Goal: Information Seeking & Learning: Find specific fact

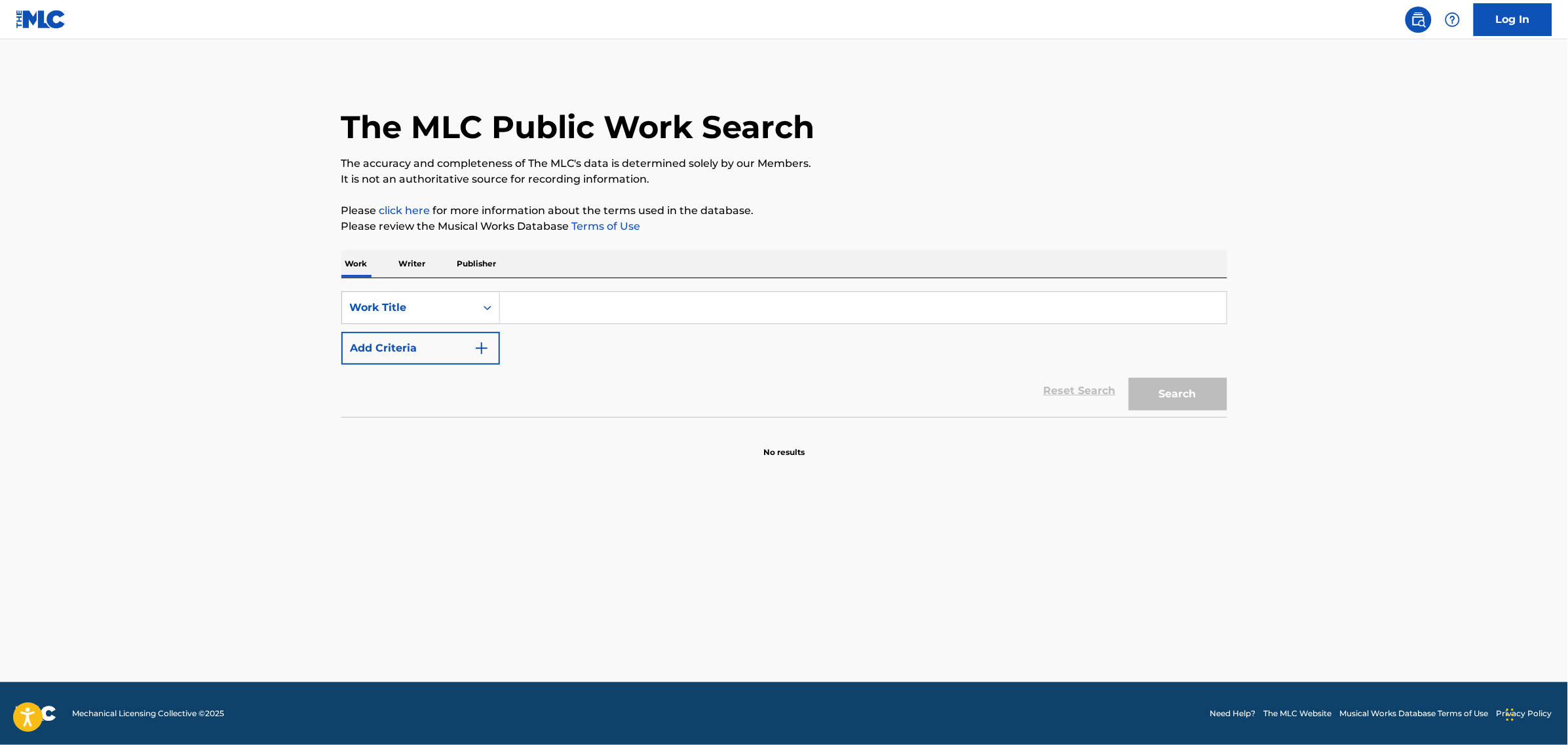
click at [423, 263] on p "Writer" at bounding box center [412, 264] width 35 height 28
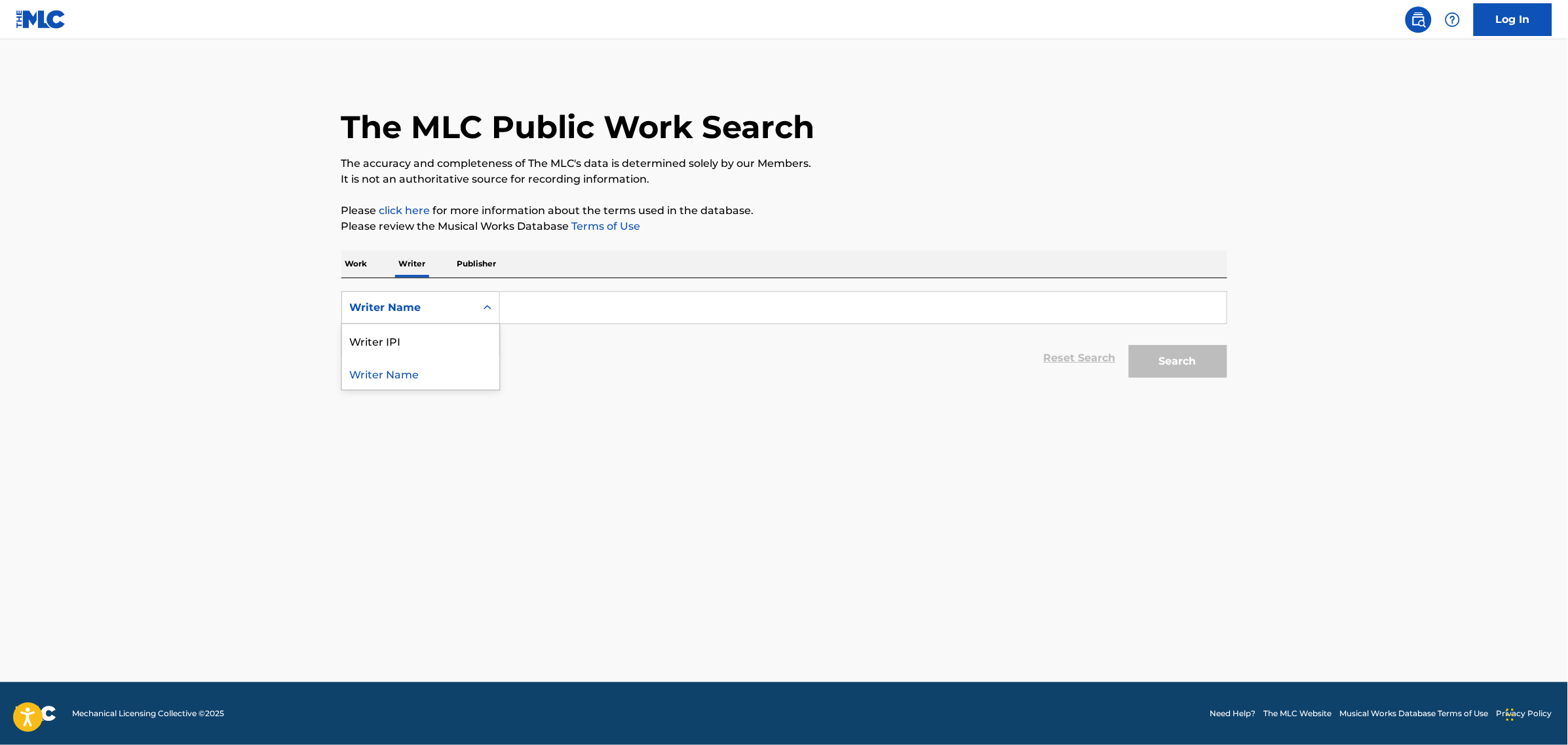
click at [437, 311] on div "Writer Name" at bounding box center [408, 307] width 118 height 15
click at [549, 309] on input "Search Form" at bounding box center [863, 308] width 727 height 32
paste input "[PERSON_NAME] (ASCAP) (IPI: 676862786)"
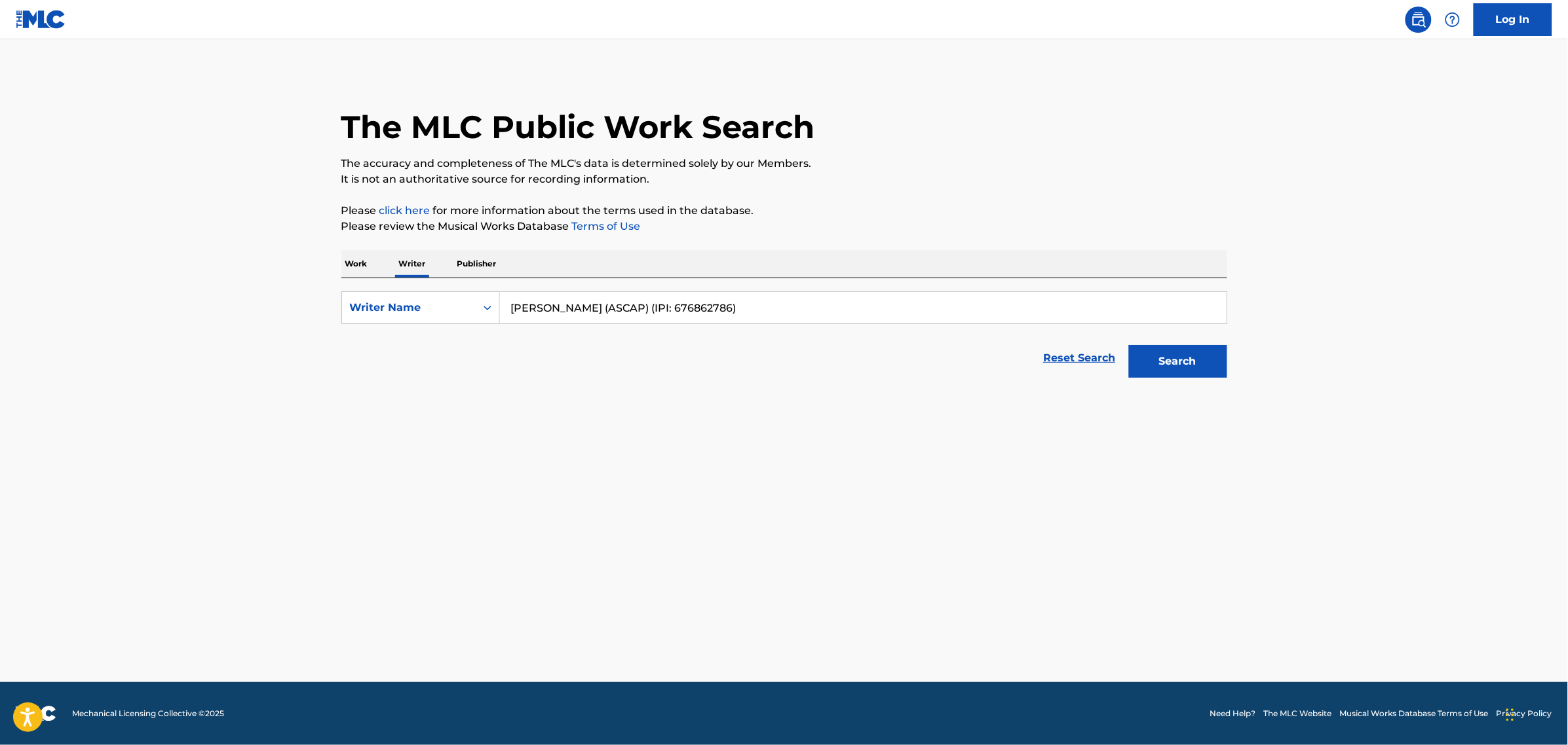
drag, startPoint x: 763, startPoint y: 308, endPoint x: 585, endPoint y: 306, distance: 178.0
click at [585, 306] on input "[PERSON_NAME] (ASCAP) (IPI: 676862786)" at bounding box center [863, 308] width 727 height 32
type input "[PERSON_NAME]"
click at [1175, 366] on button "Search" at bounding box center [1178, 362] width 99 height 33
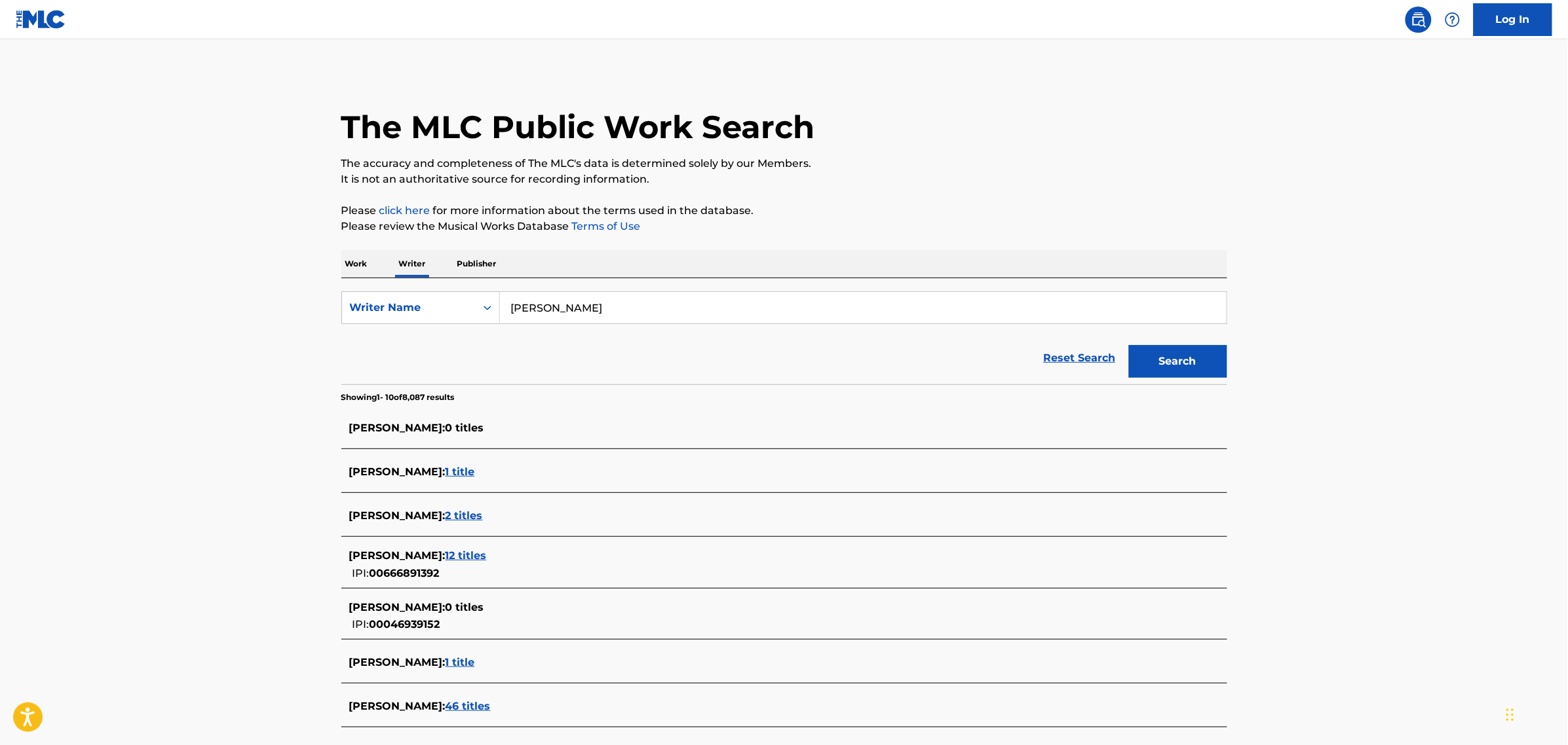
click at [1109, 196] on div "The MLC Public Work Search The accuracy and completeness of The MLC's data is d…" at bounding box center [784, 506] width 917 height 870
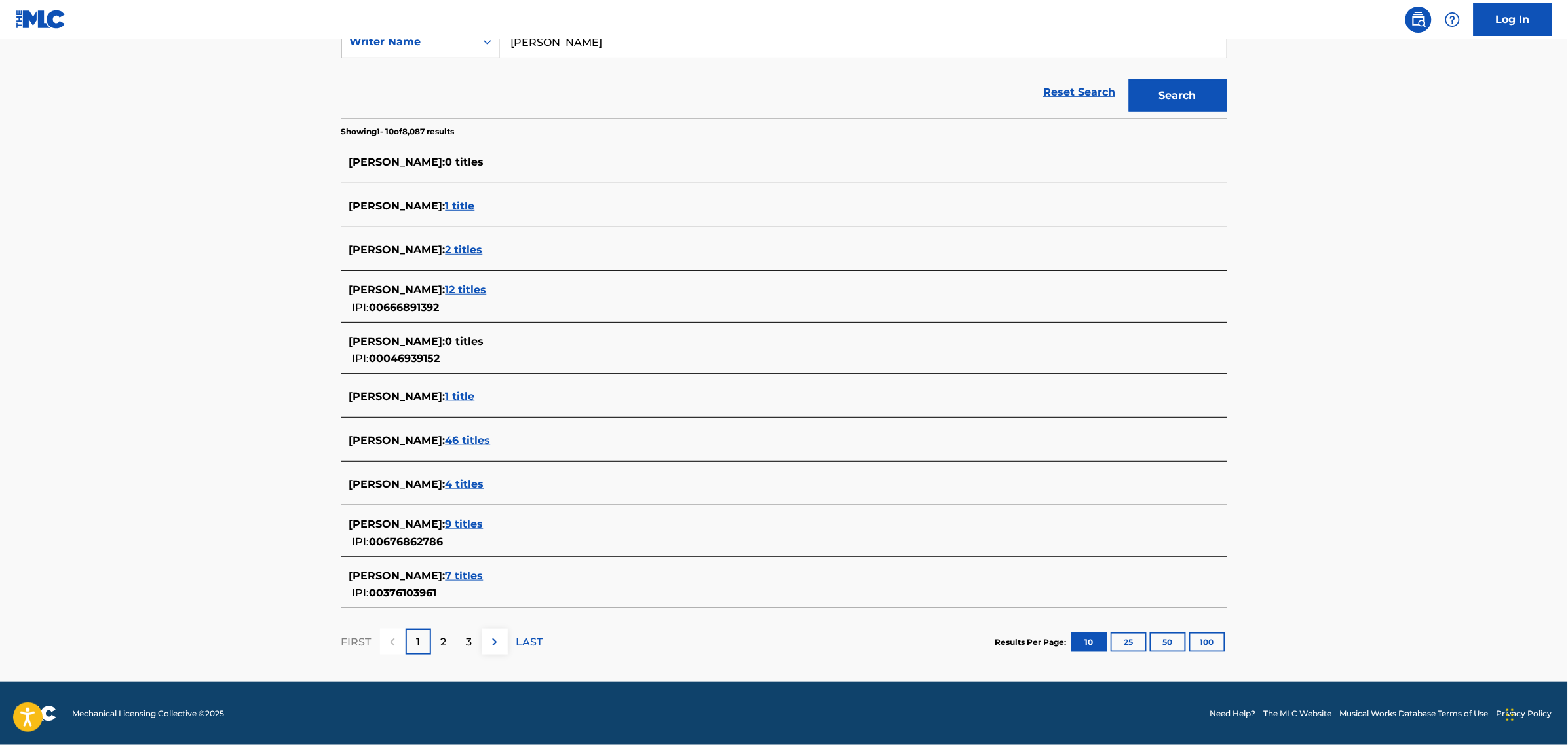
click at [469, 523] on span "9 titles" at bounding box center [464, 524] width 38 height 12
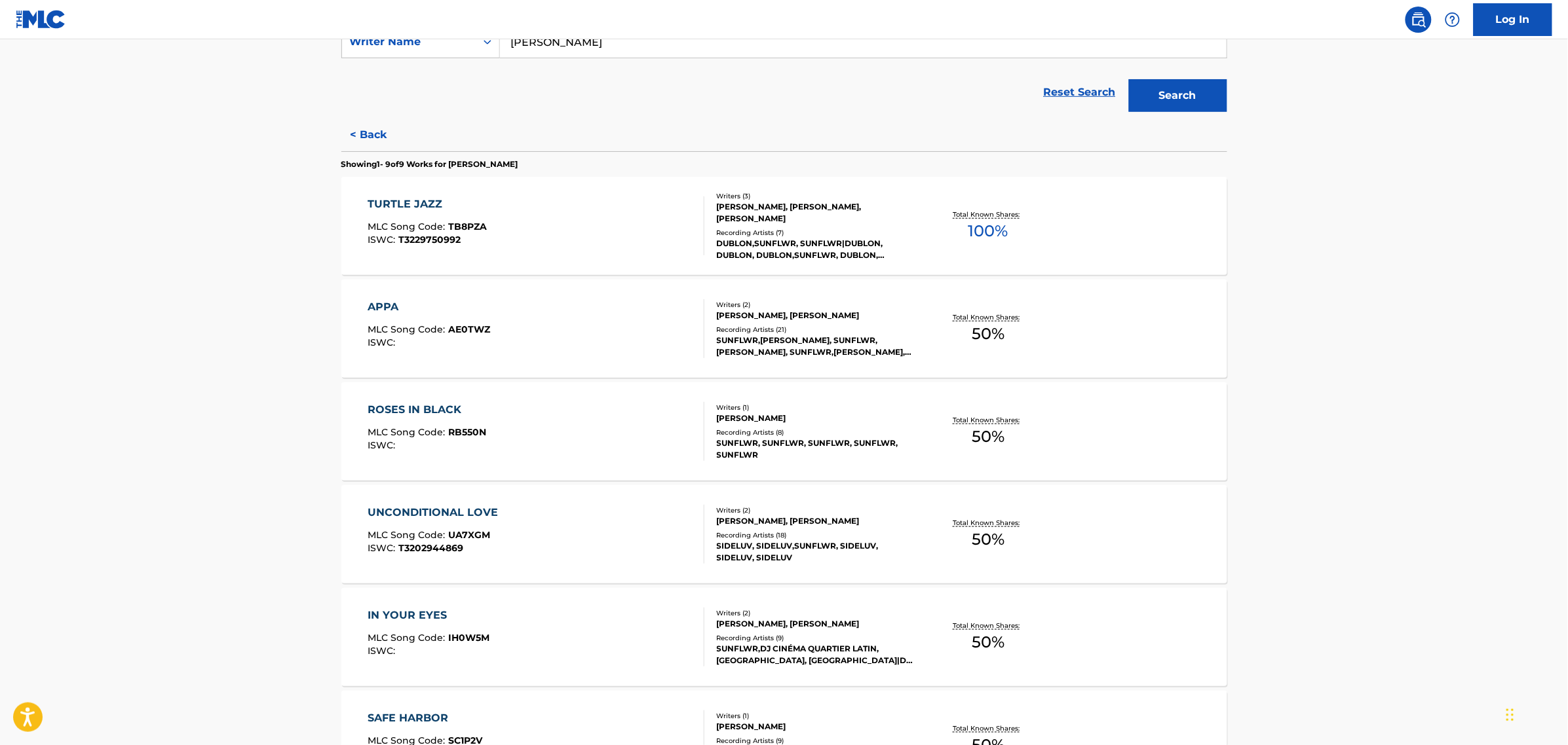
click at [640, 248] on div "TURTLE JAZZ MLC Song Code : TB8PZA ISWC : T3229750992" at bounding box center [535, 226] width 336 height 59
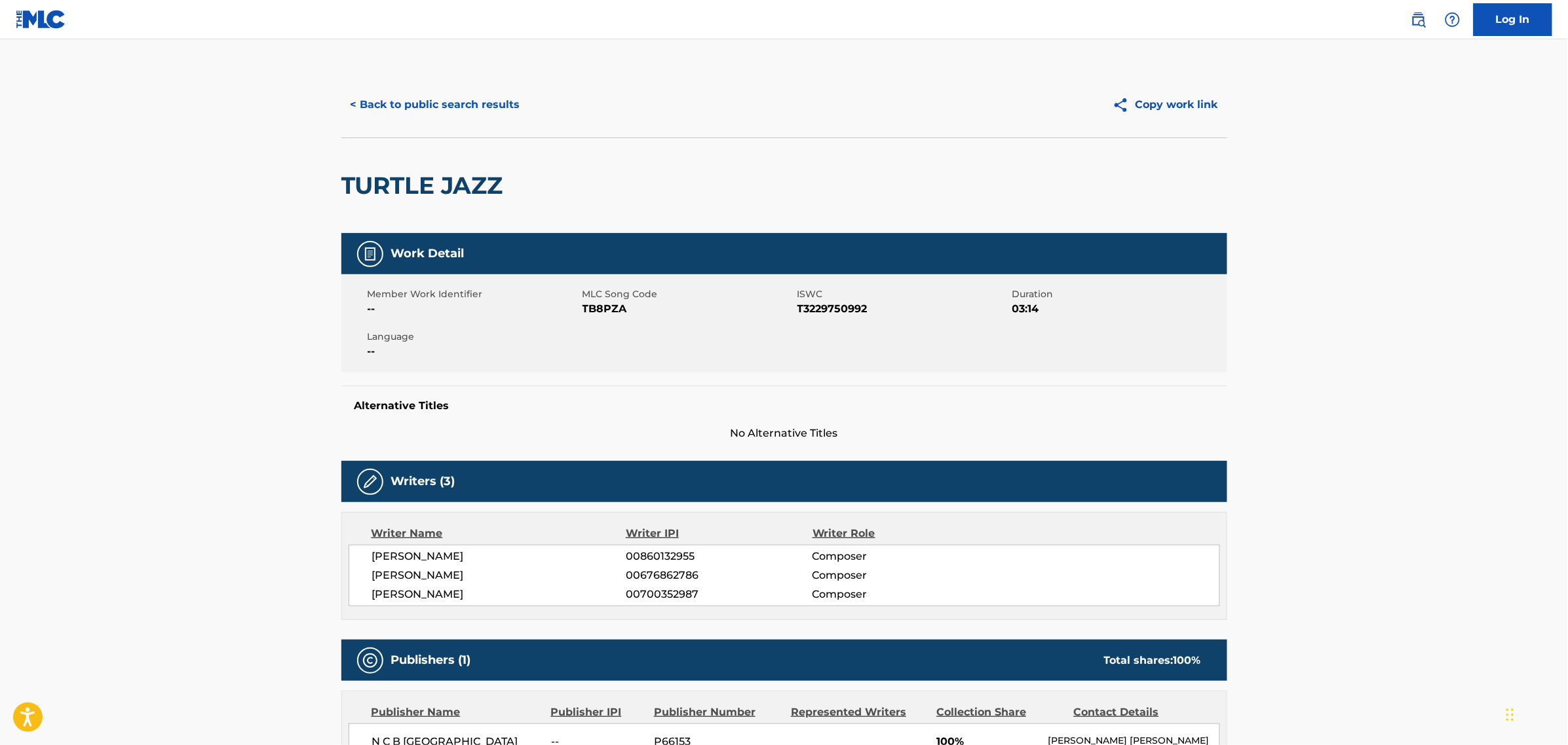
click at [614, 312] on span "TB8PZA" at bounding box center [688, 309] width 212 height 15
copy span "TB8PZA"
click at [463, 85] on div "< Back to public search results Copy work link" at bounding box center [784, 104] width 885 height 65
click at [450, 97] on button "< Back to public search results" at bounding box center [435, 105] width 188 height 33
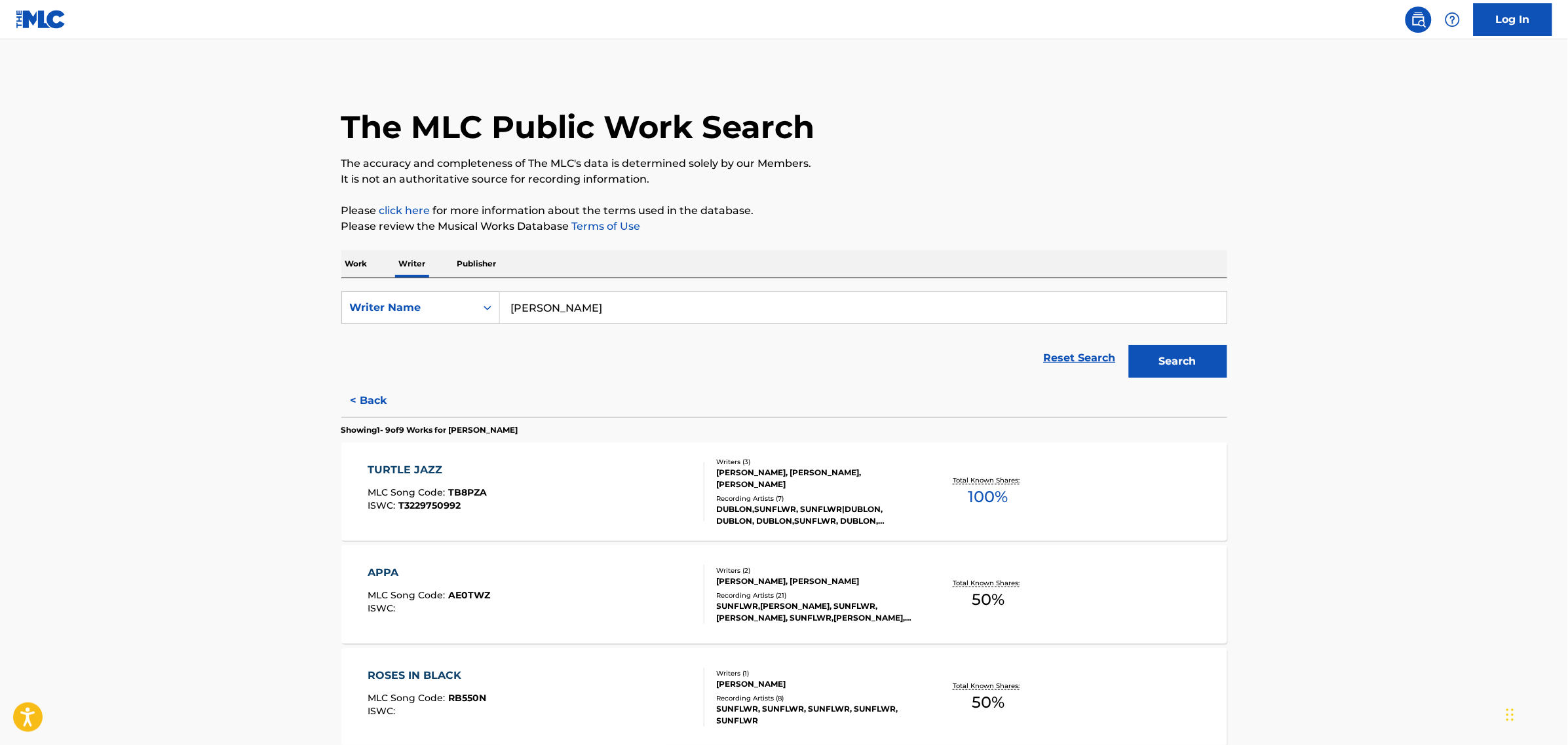
click at [489, 577] on div "APPA MLC Song Code : AE0TWZ ISWC :" at bounding box center [535, 594] width 336 height 59
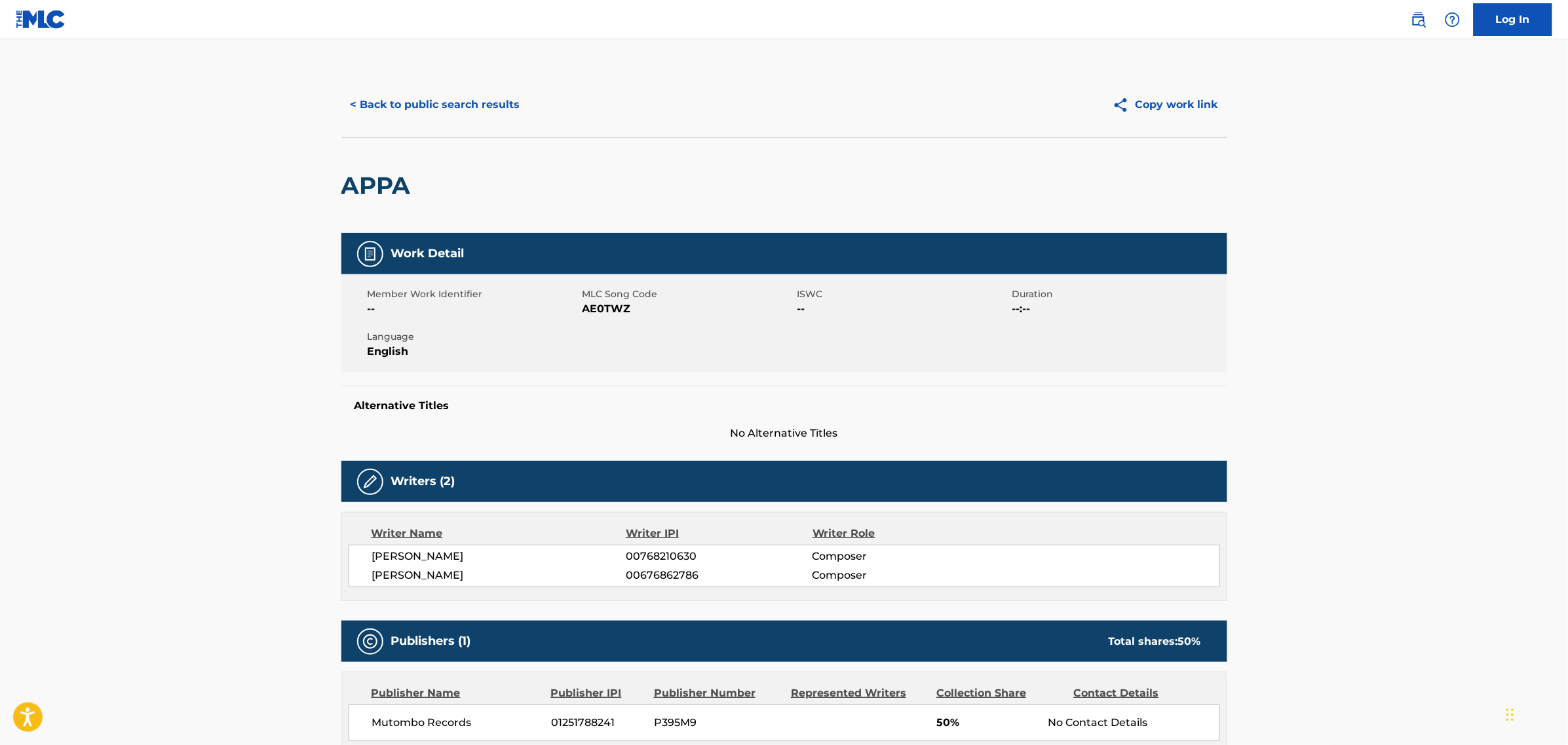
click at [454, 105] on button "< Back to public search results" at bounding box center [435, 105] width 188 height 33
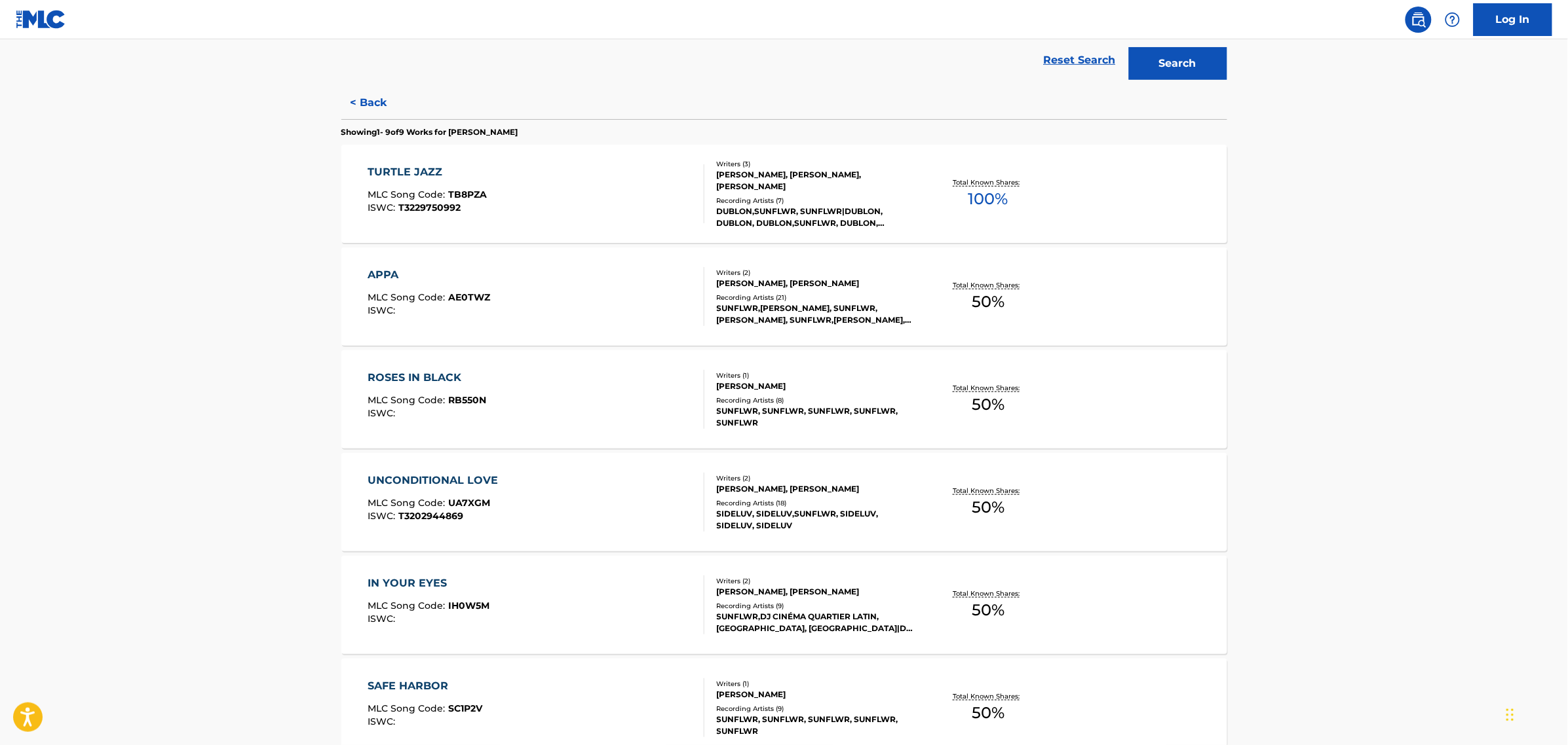
scroll to position [327, 0]
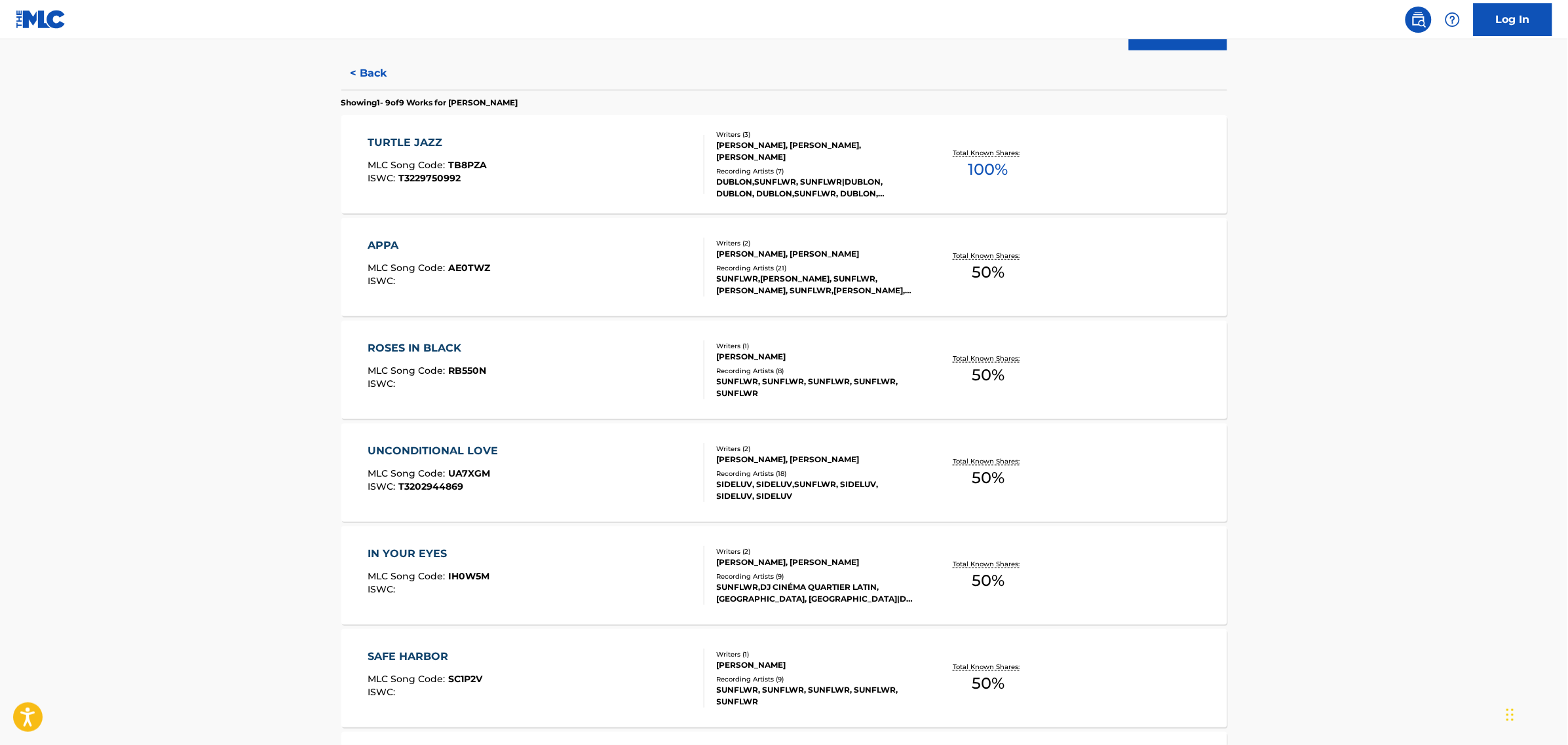
click at [535, 374] on div "ROSES IN BLACK MLC Song Code : RB550N ISWC :" at bounding box center [535, 370] width 336 height 59
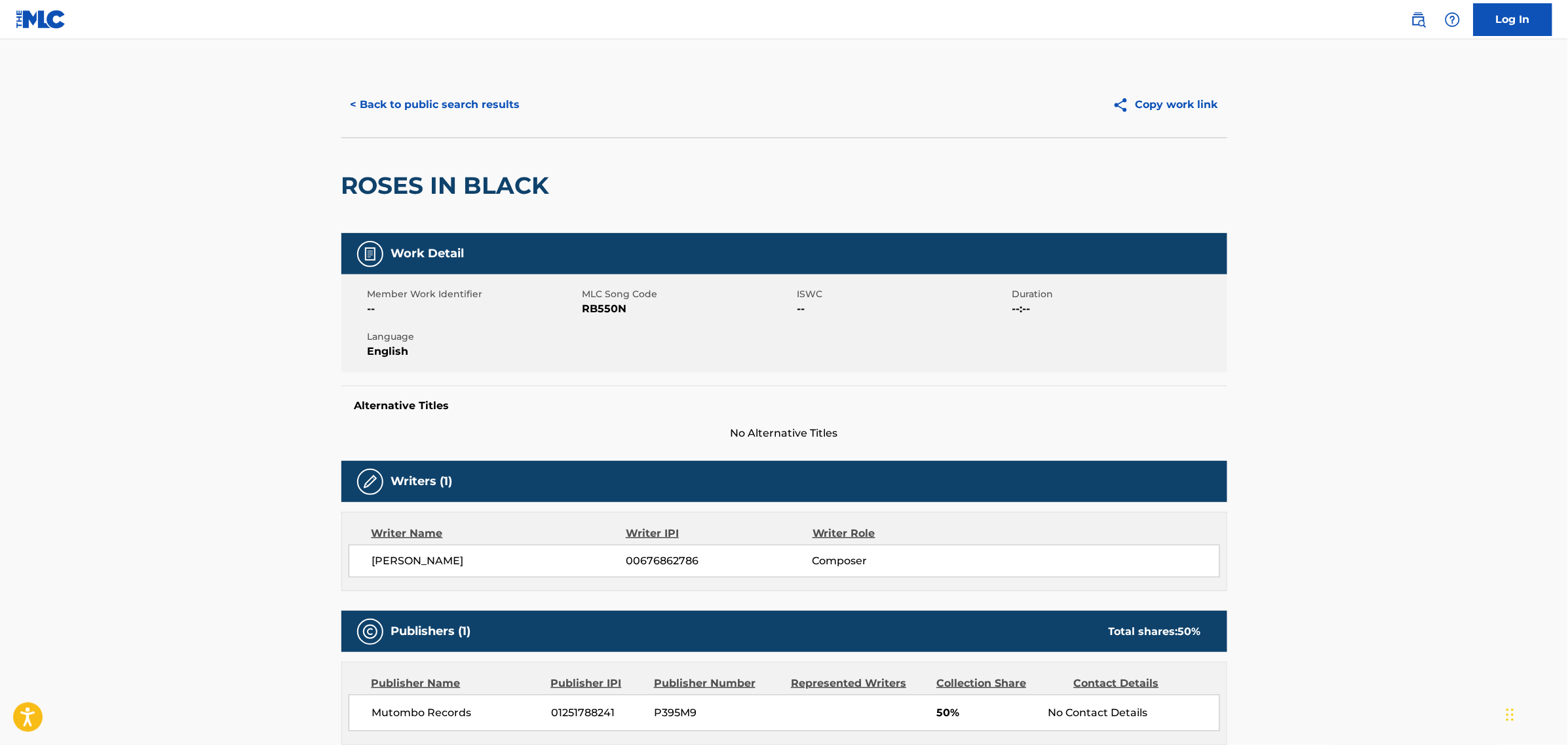
click at [420, 120] on button "< Back to public search results" at bounding box center [435, 105] width 188 height 33
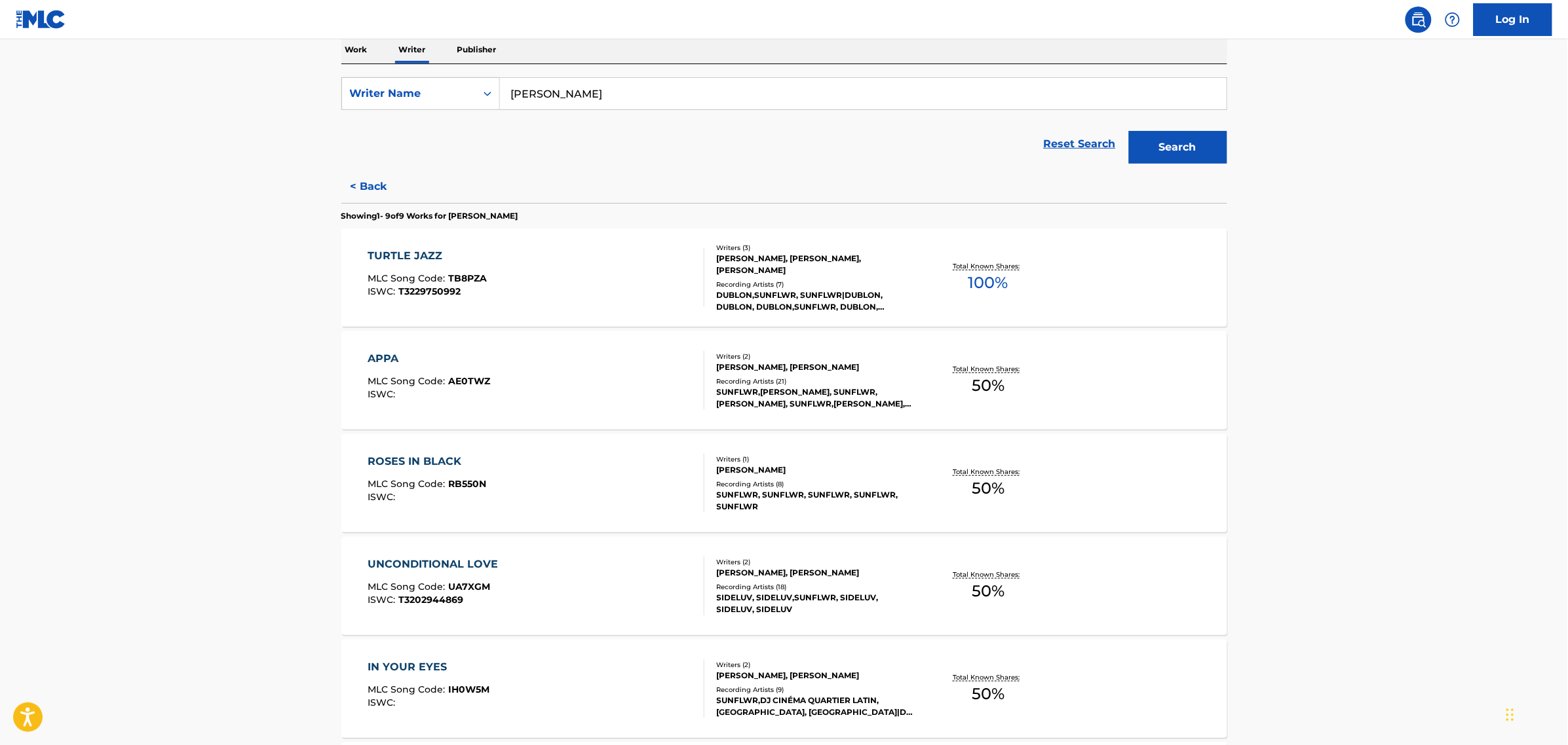
scroll to position [273, 0]
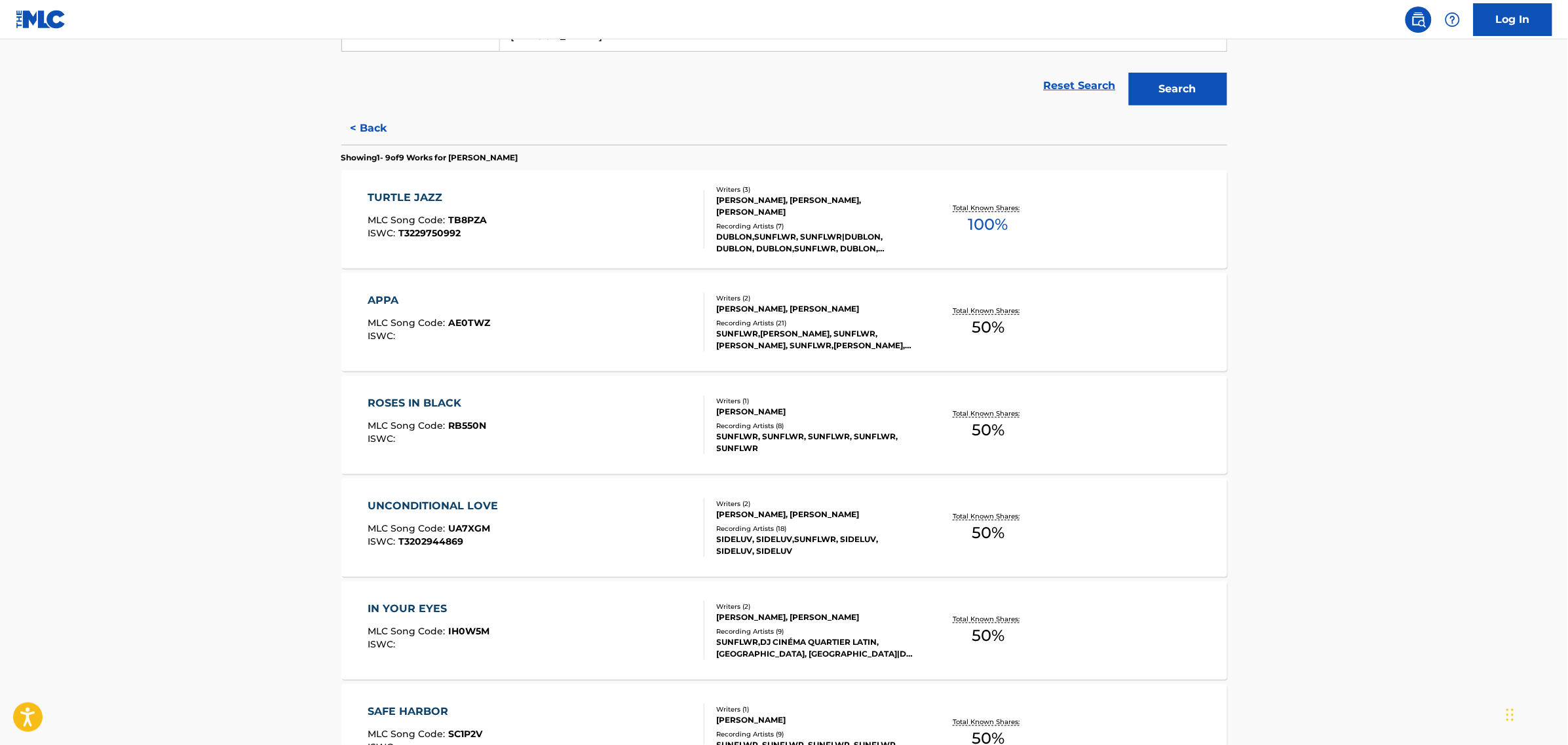
click at [530, 506] on div "UNCONDITIONAL LOVE MLC Song Code : UA7XGM ISWC : T3202944869" at bounding box center [535, 528] width 336 height 59
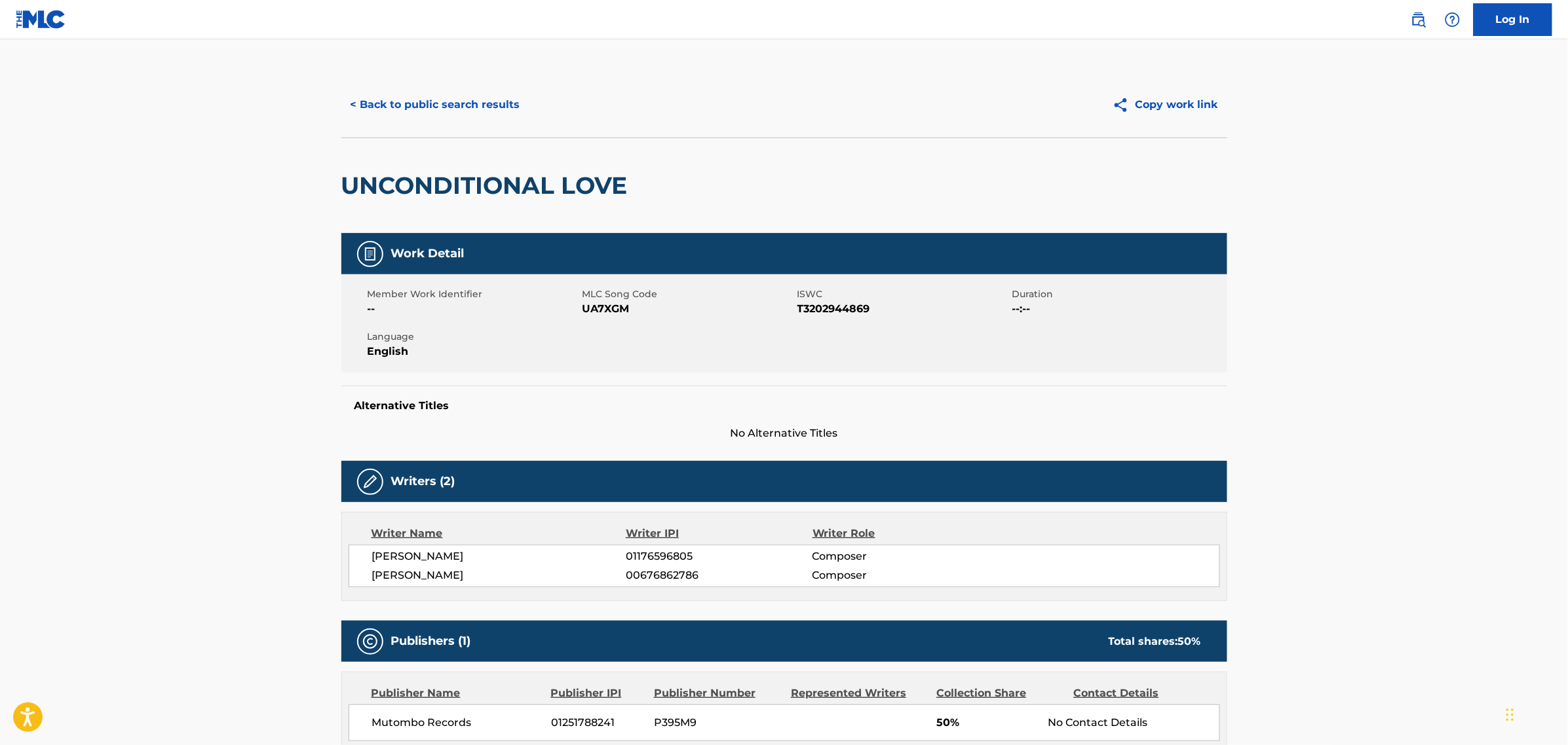
click at [384, 94] on button "< Back to public search results" at bounding box center [435, 105] width 188 height 33
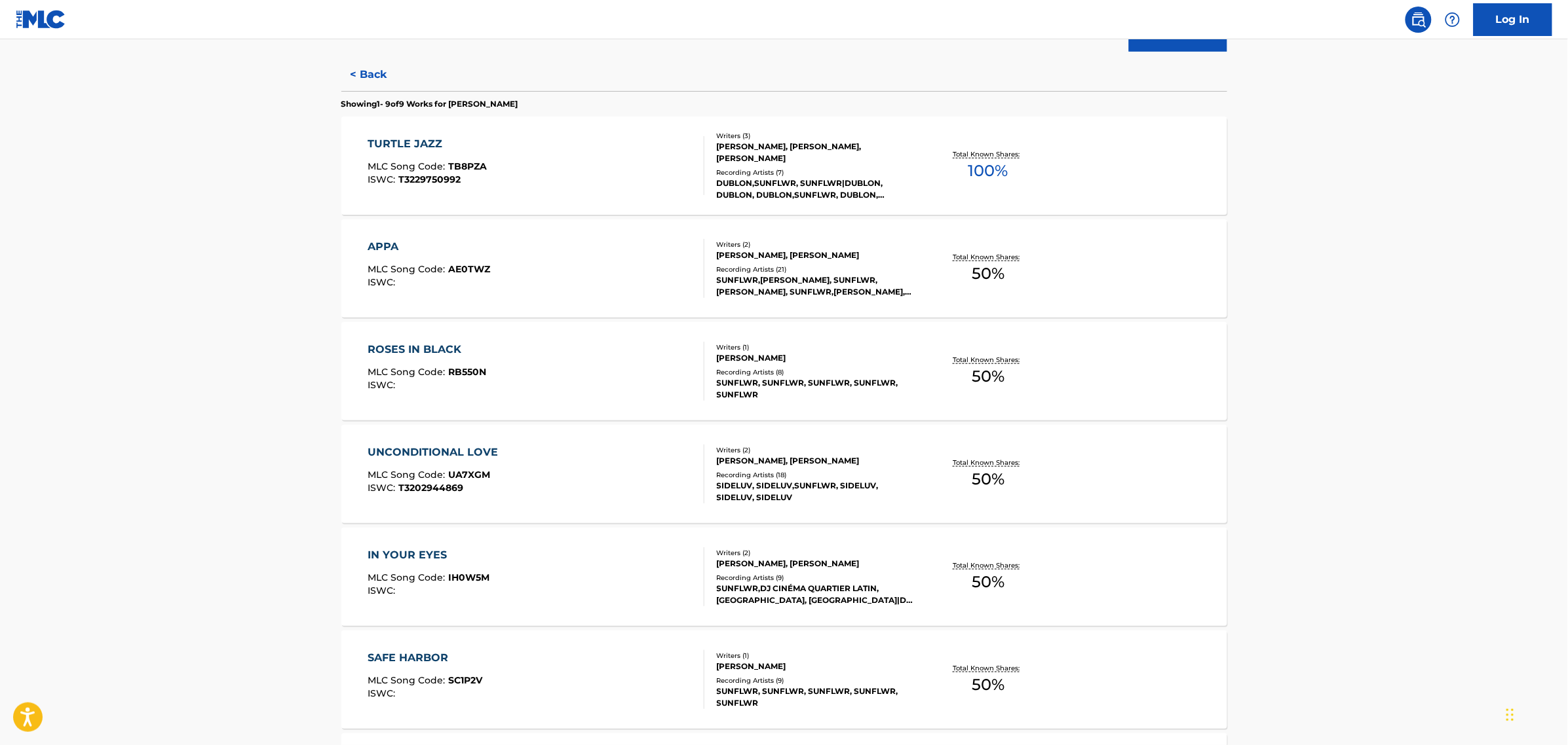
scroll to position [327, 0]
click at [529, 584] on div "IN YOUR EYES MLC Song Code : IH0W5M ISWC :" at bounding box center [535, 576] width 336 height 59
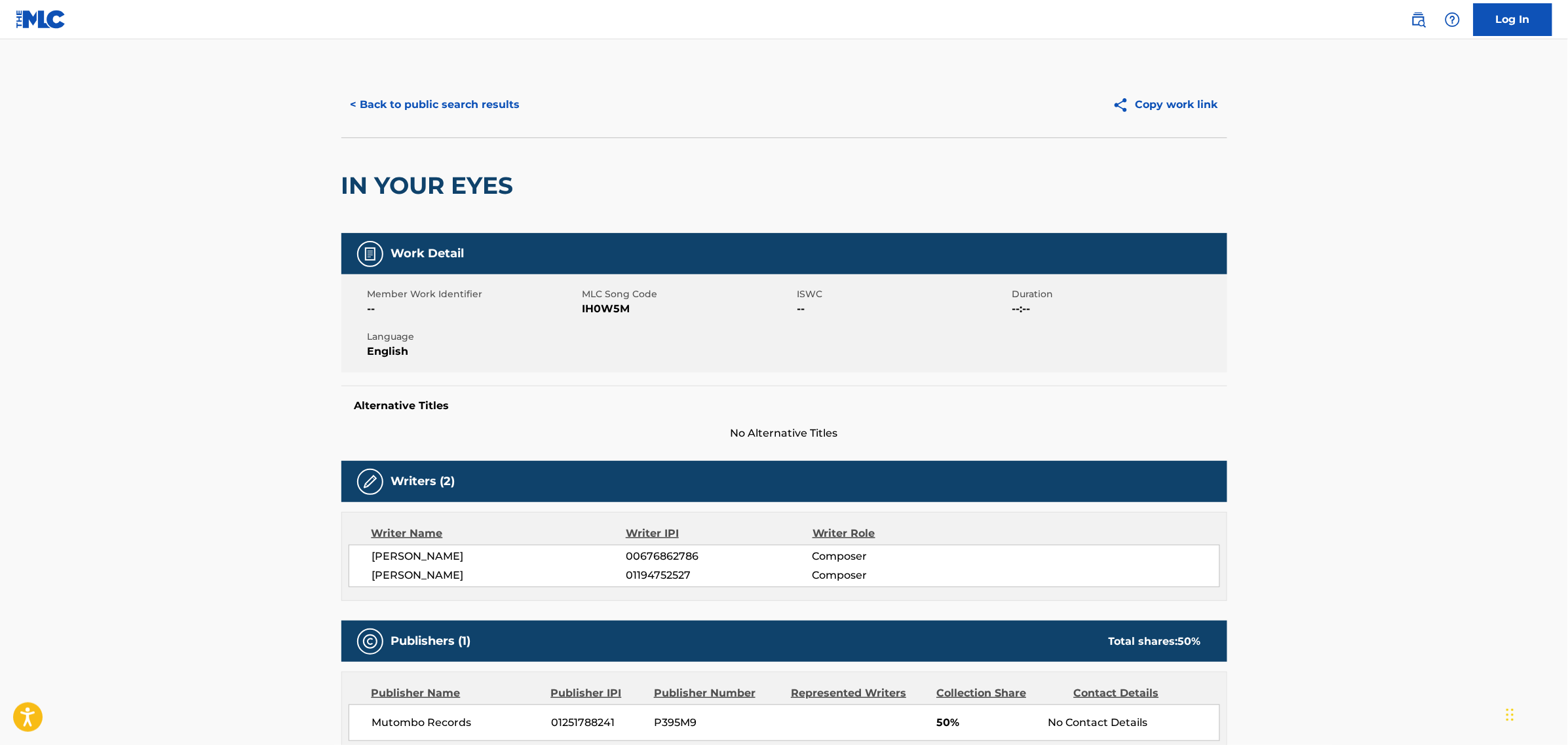
click at [384, 112] on button "< Back to public search results" at bounding box center [435, 105] width 188 height 33
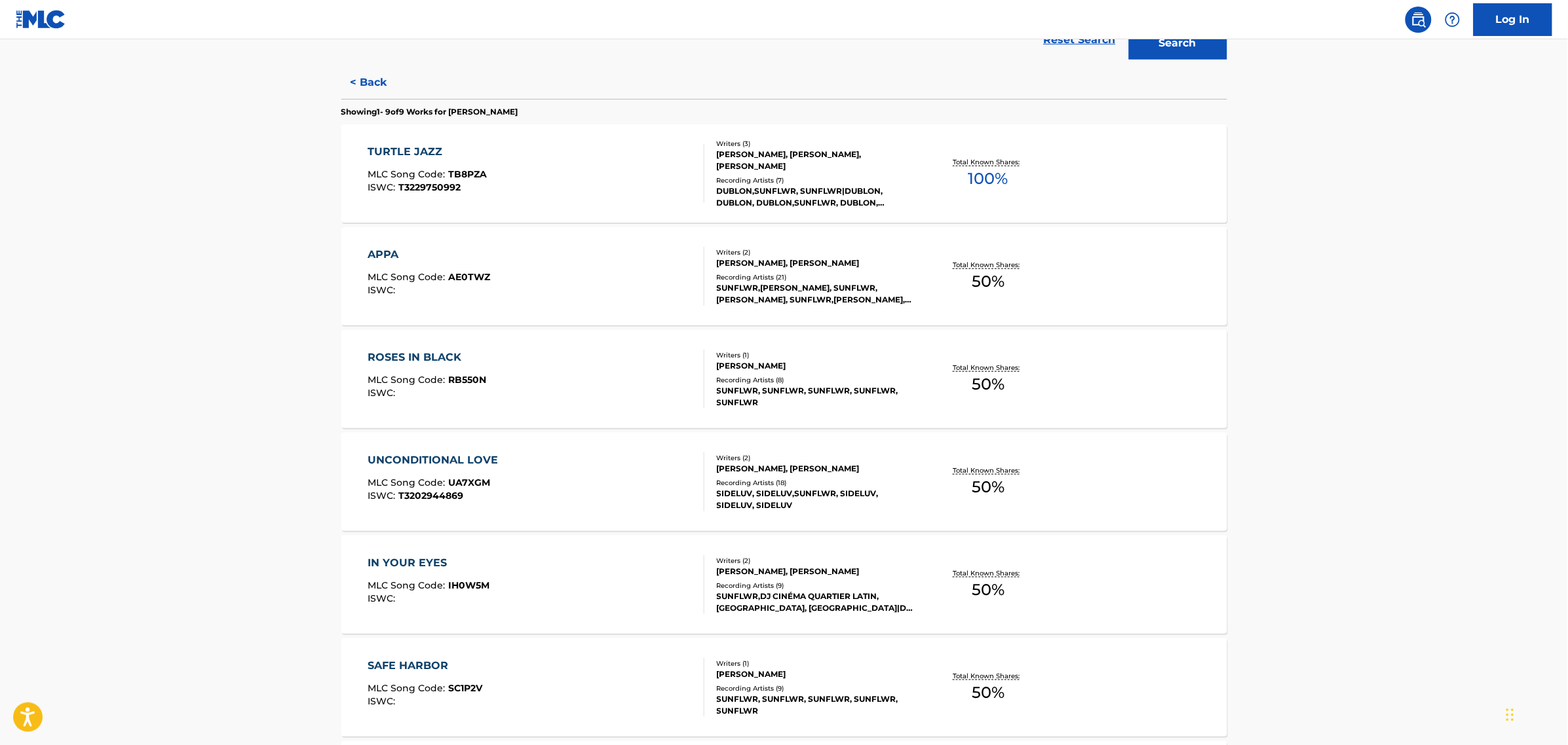
scroll to position [327, 0]
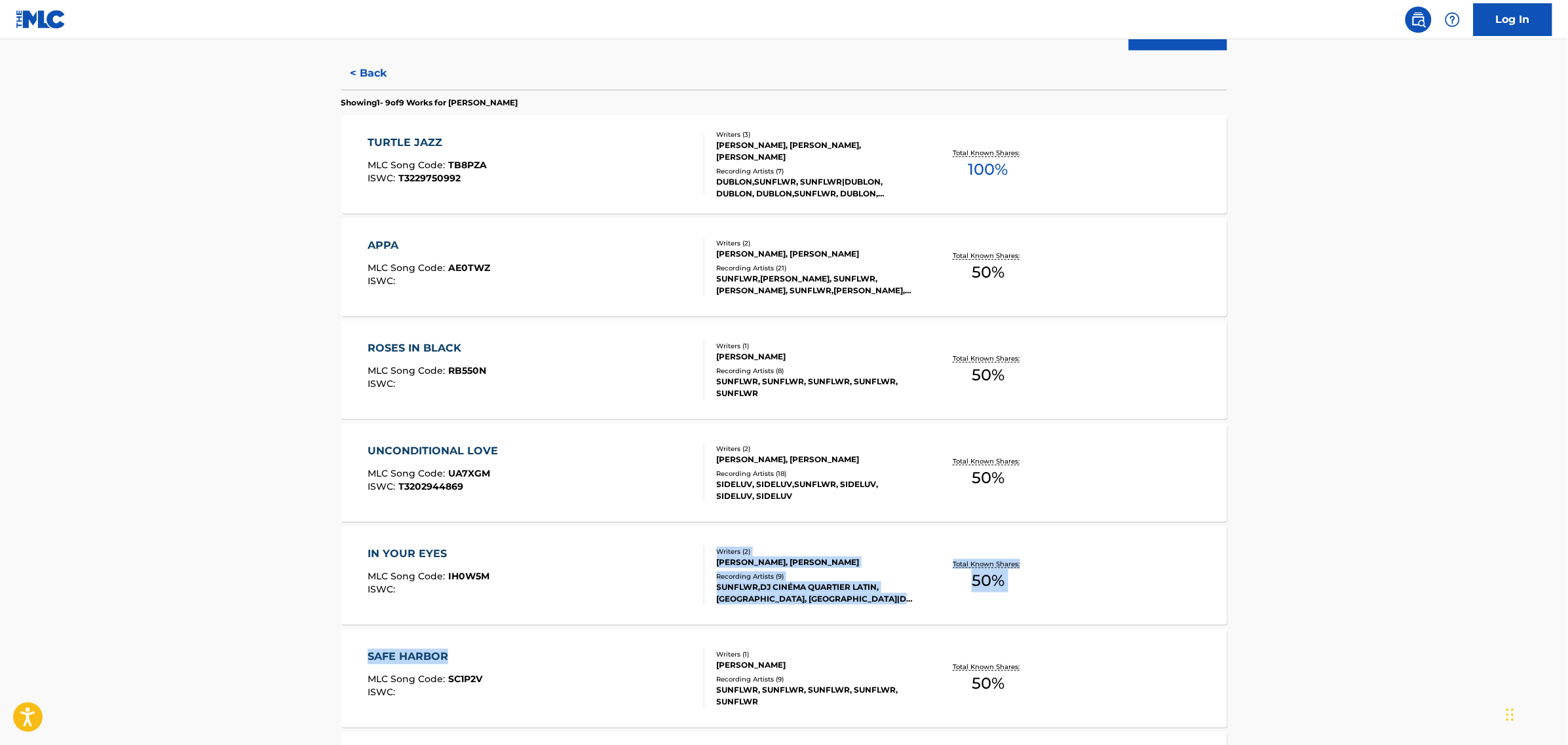
drag, startPoint x: 513, startPoint y: 626, endPoint x: 511, endPoint y: 638, distance: 12.2
click at [511, 638] on section "TURTLE JAZZ MLC Song Code : TB8PZA ISWC : T3229750992 Writers ( 3 ) [PERSON_NAM…" at bounding box center [784, 572] width 885 height 927
click at [508, 642] on div "SAFE HARBOR MLC Song Code : SC1P2V ISWC : Writers ( 1 ) [PERSON_NAME] Recording…" at bounding box center [784, 678] width 885 height 99
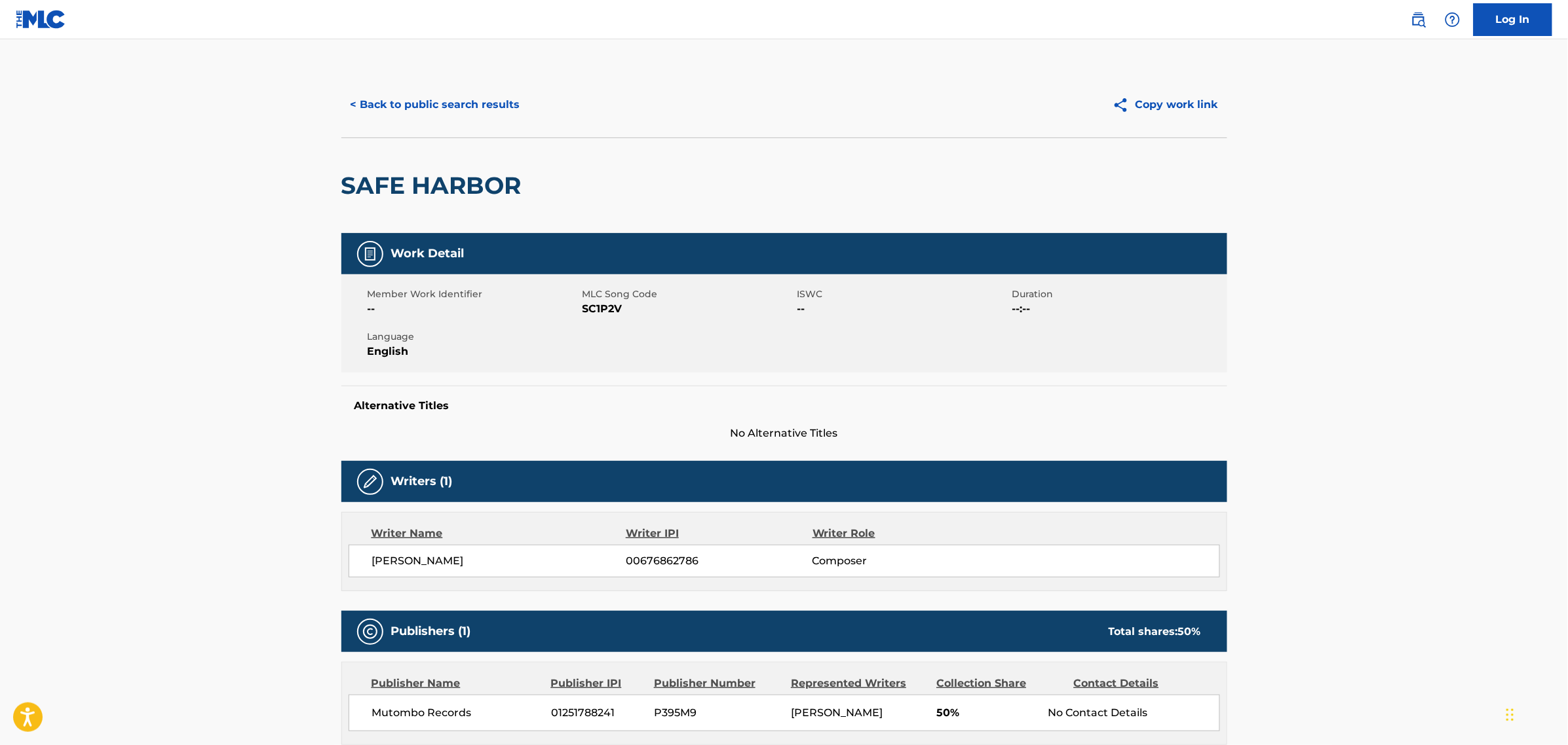
click at [400, 103] on button "< Back to public search results" at bounding box center [435, 105] width 188 height 33
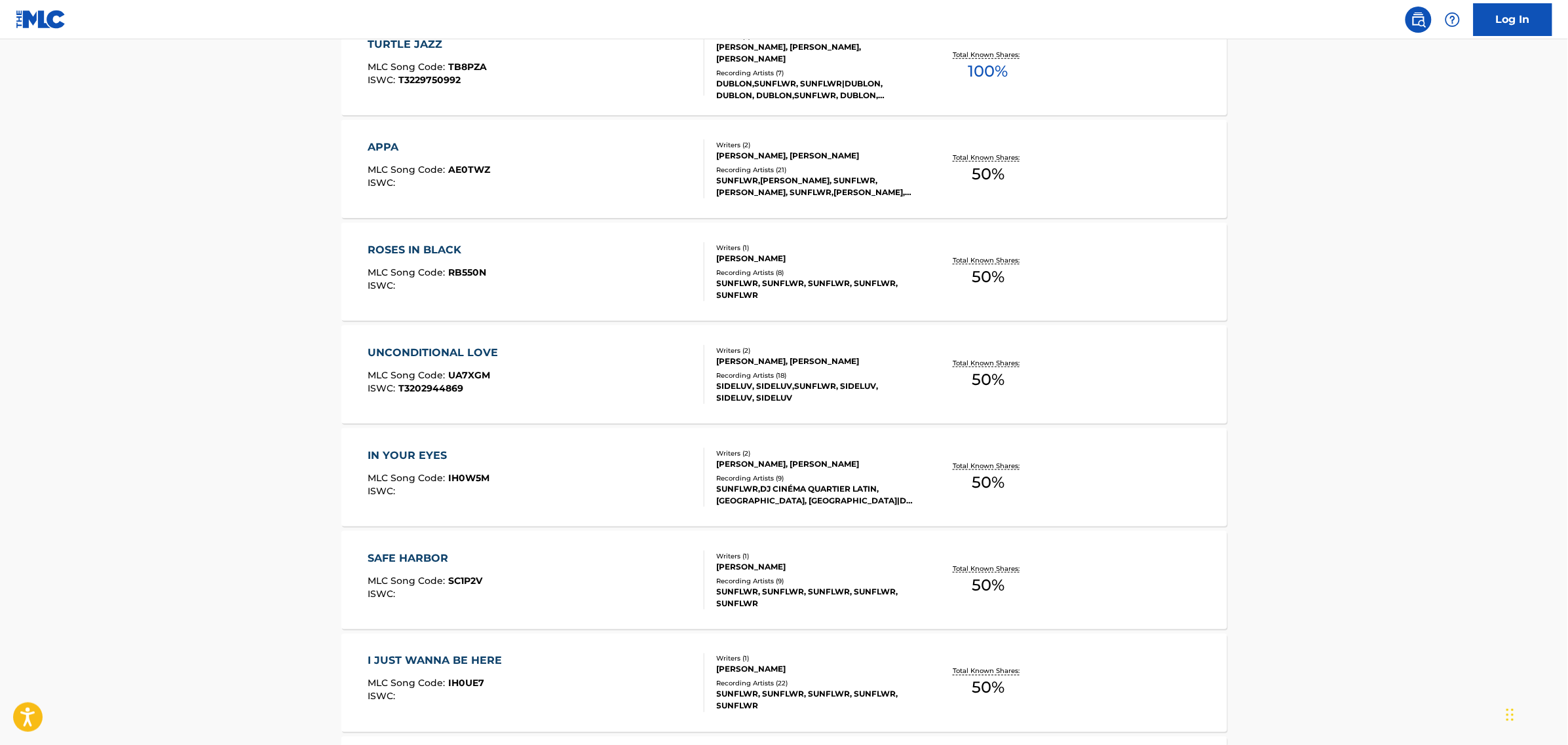
scroll to position [436, 0]
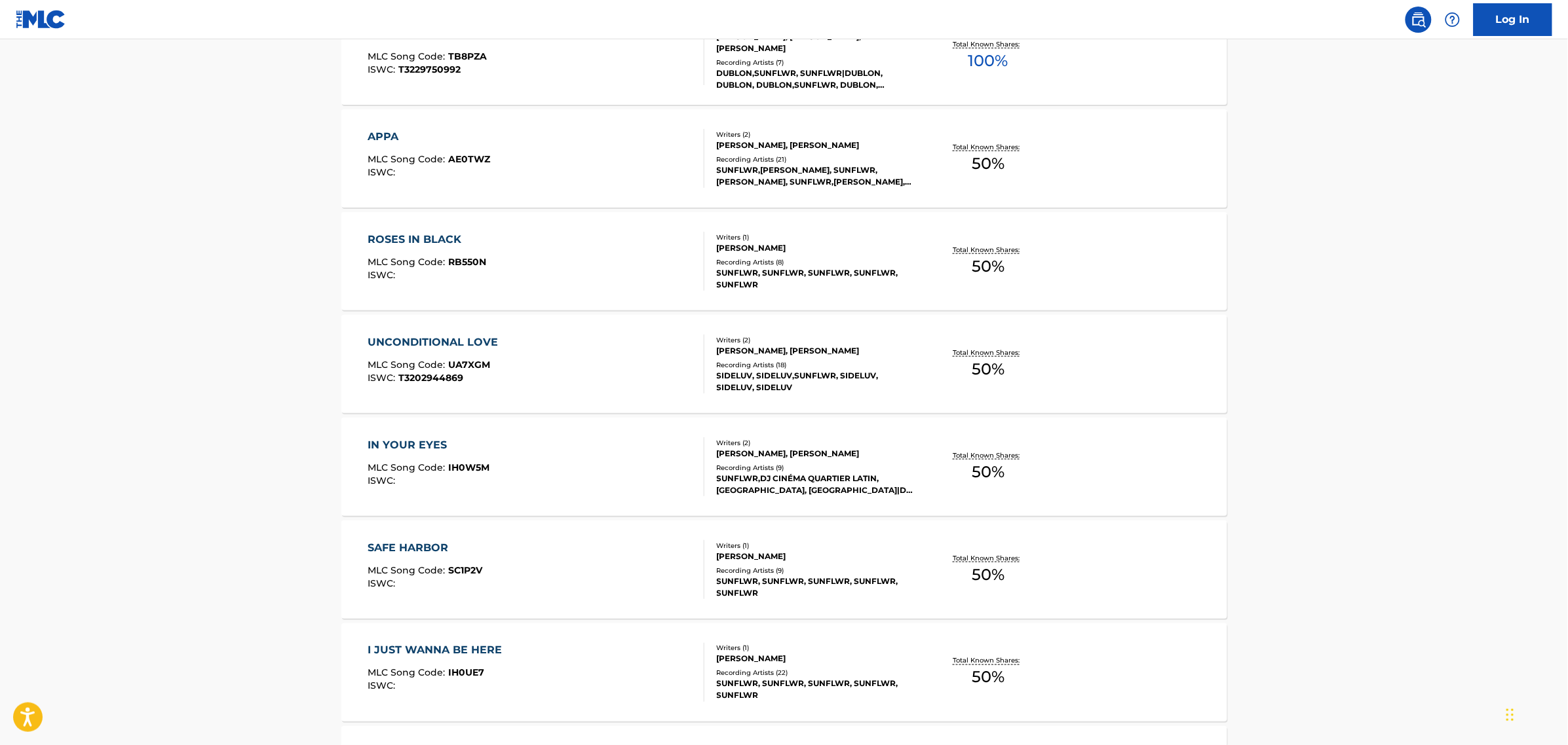
click at [524, 467] on div "IN YOUR EYES MLC Song Code : IH0W5M ISWC :" at bounding box center [535, 467] width 336 height 59
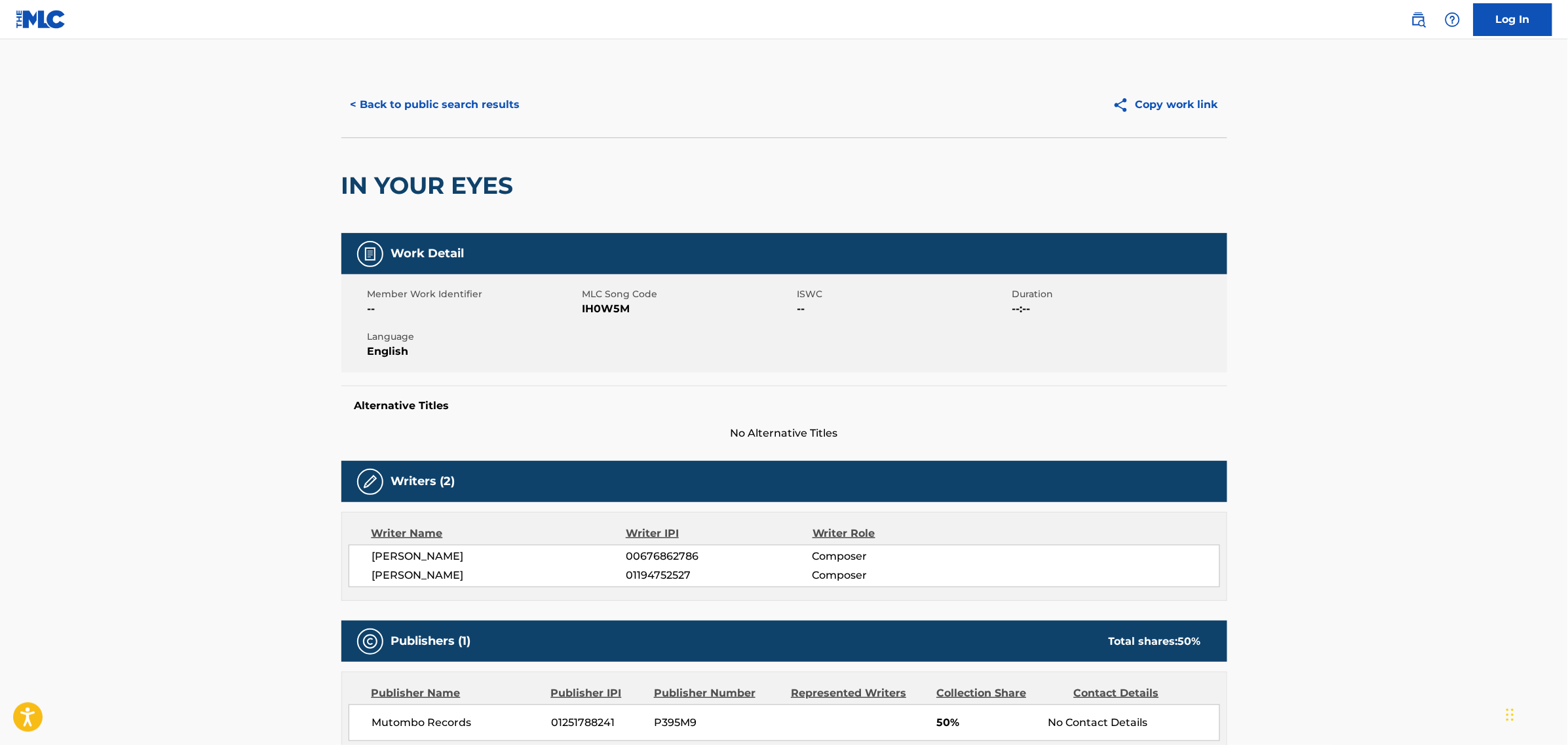
click at [371, 95] on button "< Back to public search results" at bounding box center [435, 105] width 188 height 33
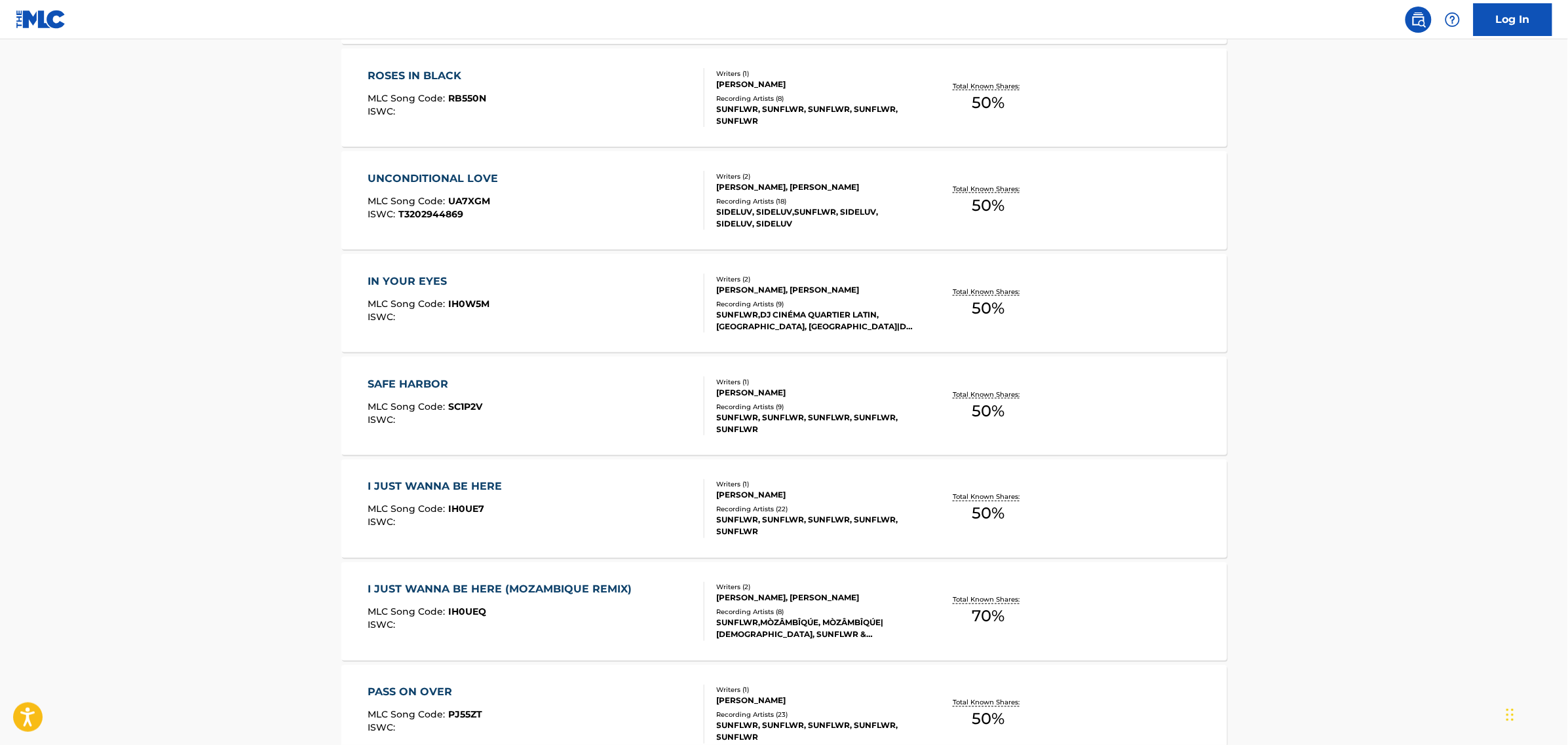
click at [534, 489] on div "I JUST WANNA BE HERE MLC Song Code : IH0UE7 ISWC :" at bounding box center [535, 509] width 336 height 59
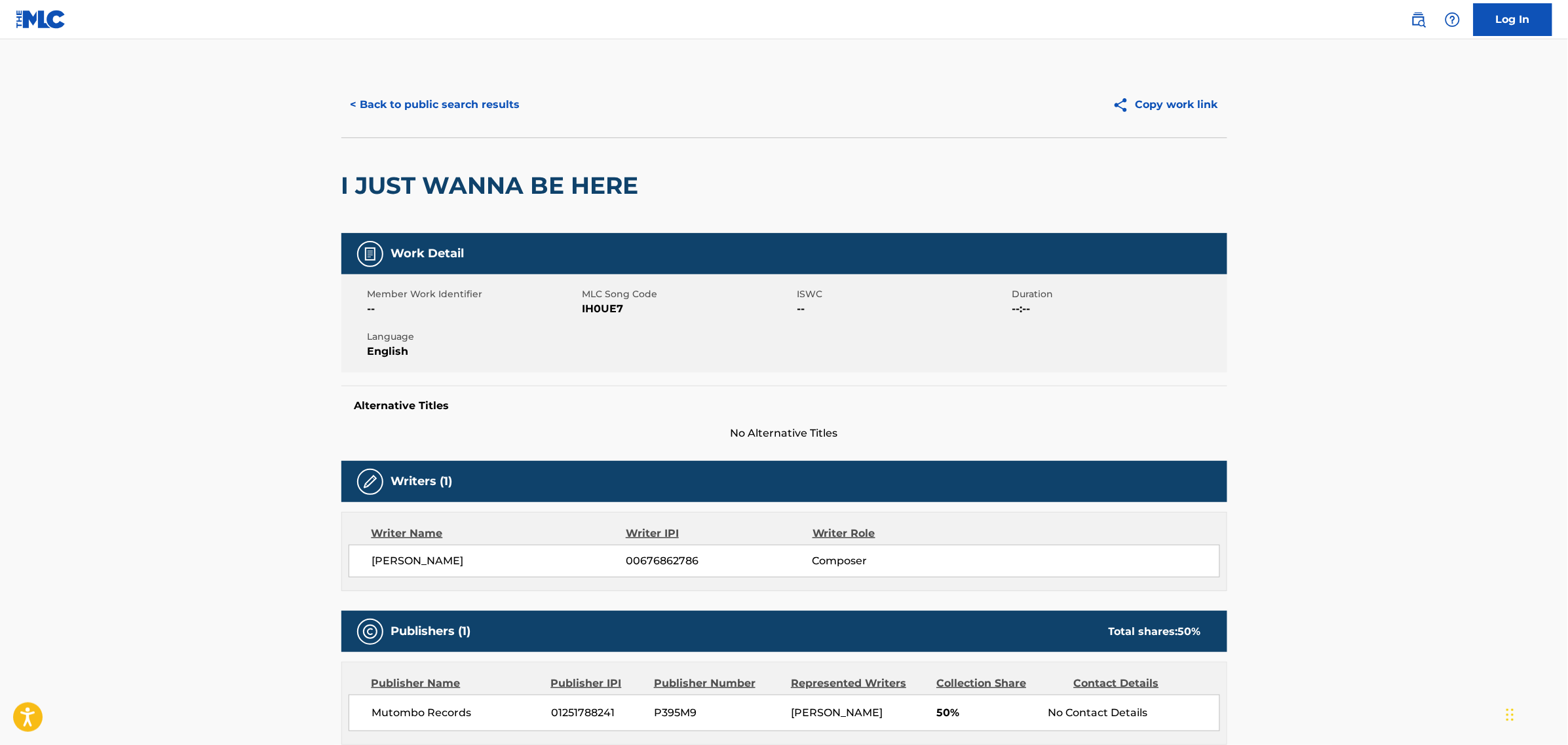
click at [400, 106] on button "< Back to public search results" at bounding box center [435, 105] width 188 height 33
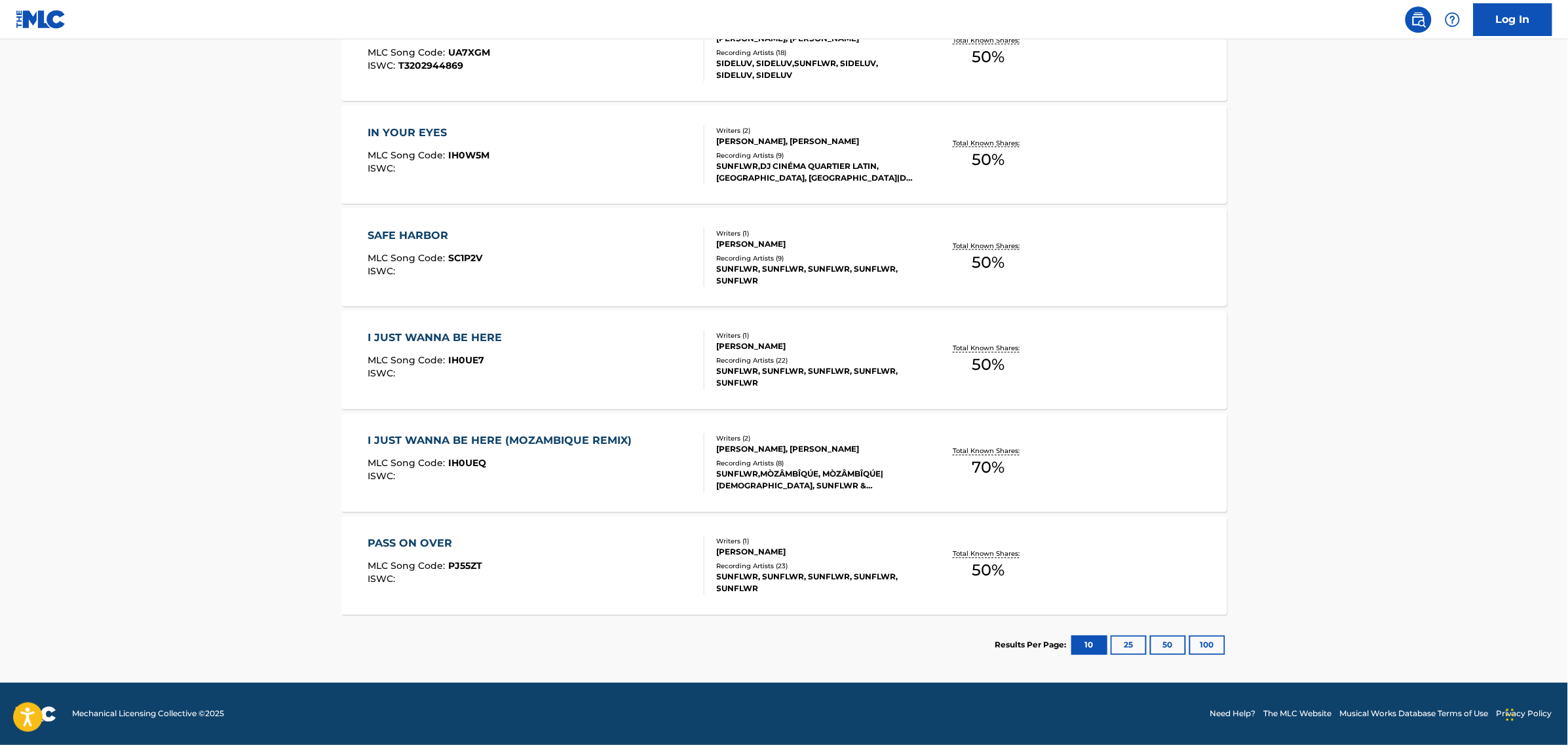
click at [581, 460] on div "MLC Song Code : IH0UEQ" at bounding box center [503, 466] width 270 height 13
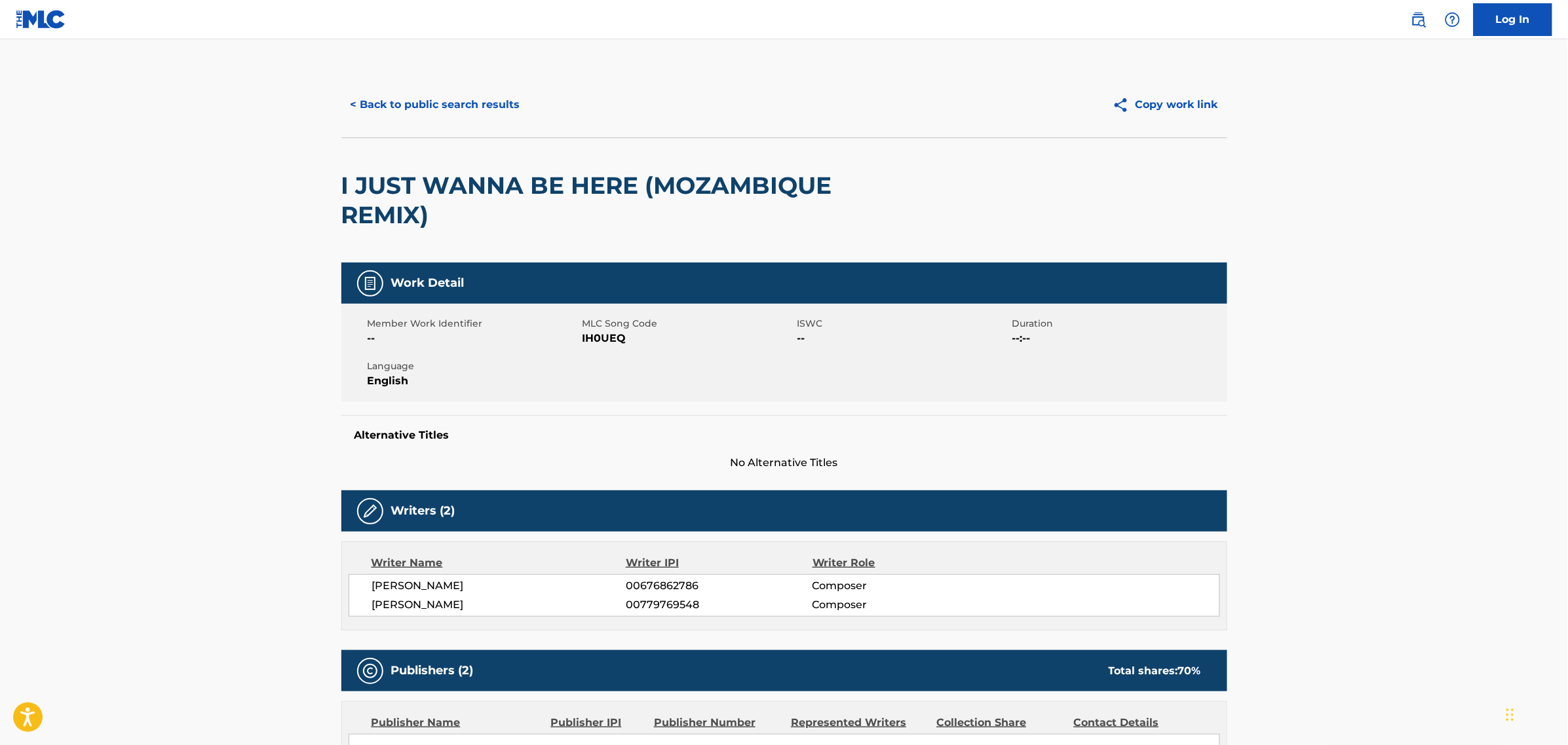
click at [391, 95] on button "< Back to public search results" at bounding box center [435, 105] width 188 height 33
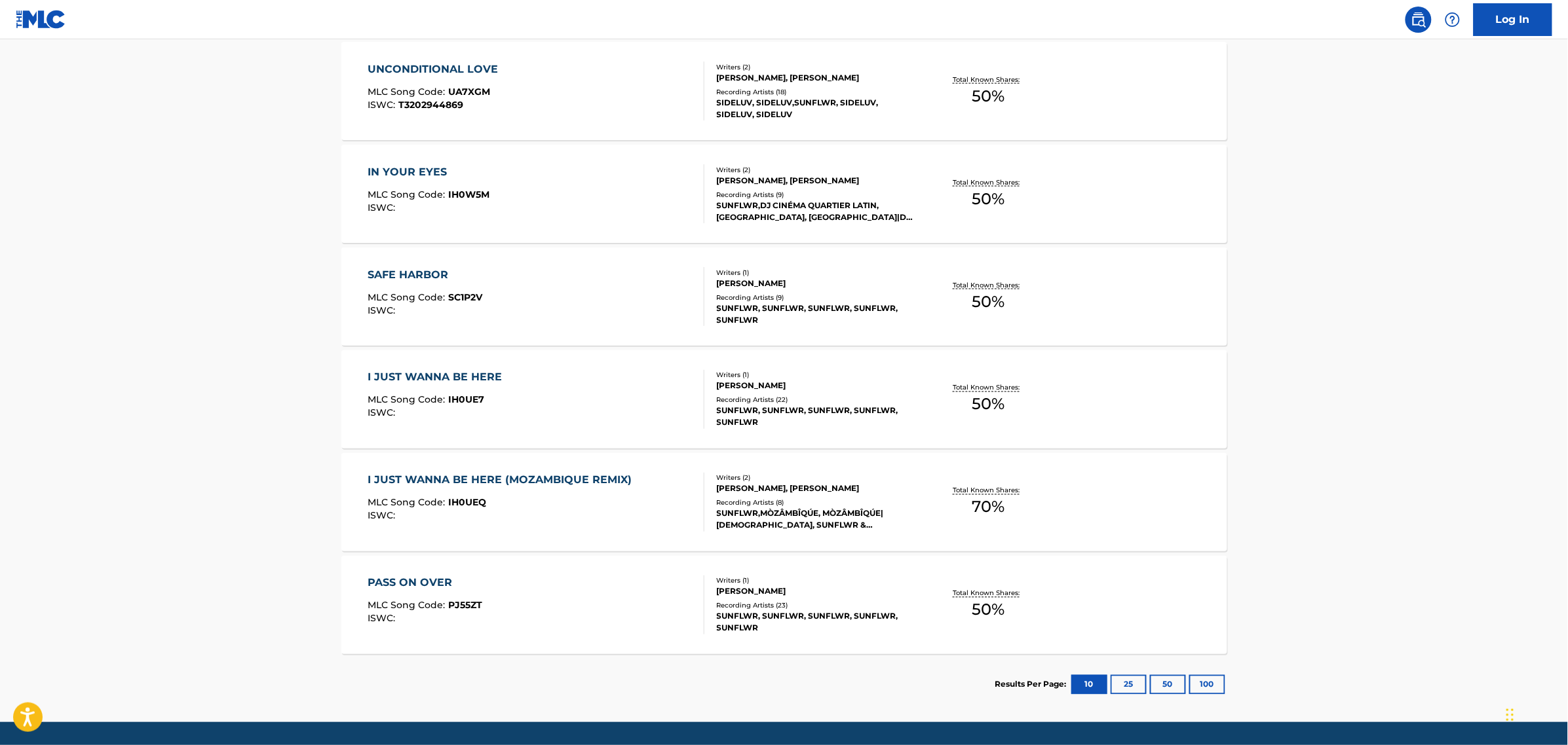
click at [537, 588] on div "PASS ON OVER MLC Song Code : PJ55ZT ISWC :" at bounding box center [535, 605] width 336 height 59
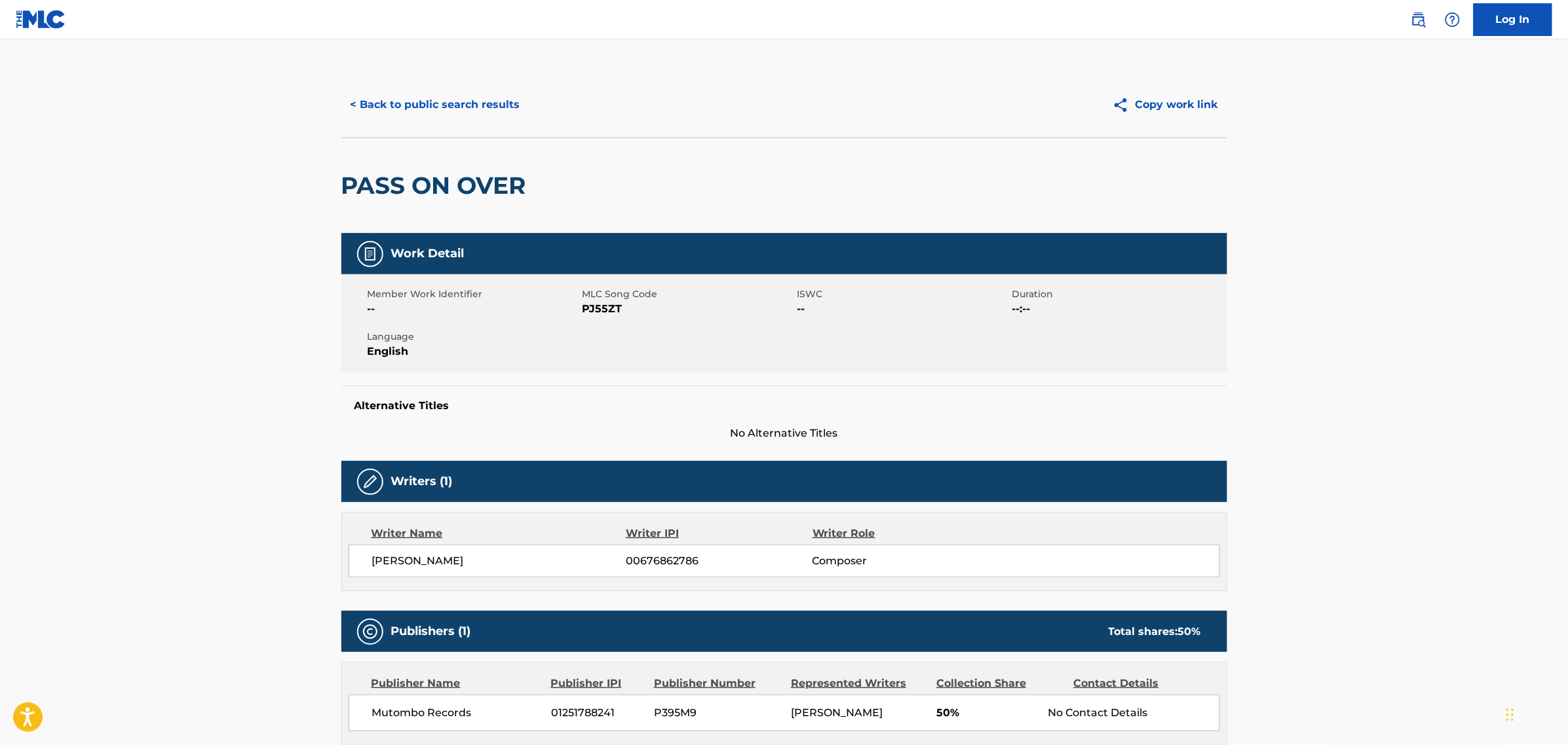
click at [395, 113] on button "< Back to public search results" at bounding box center [435, 105] width 188 height 33
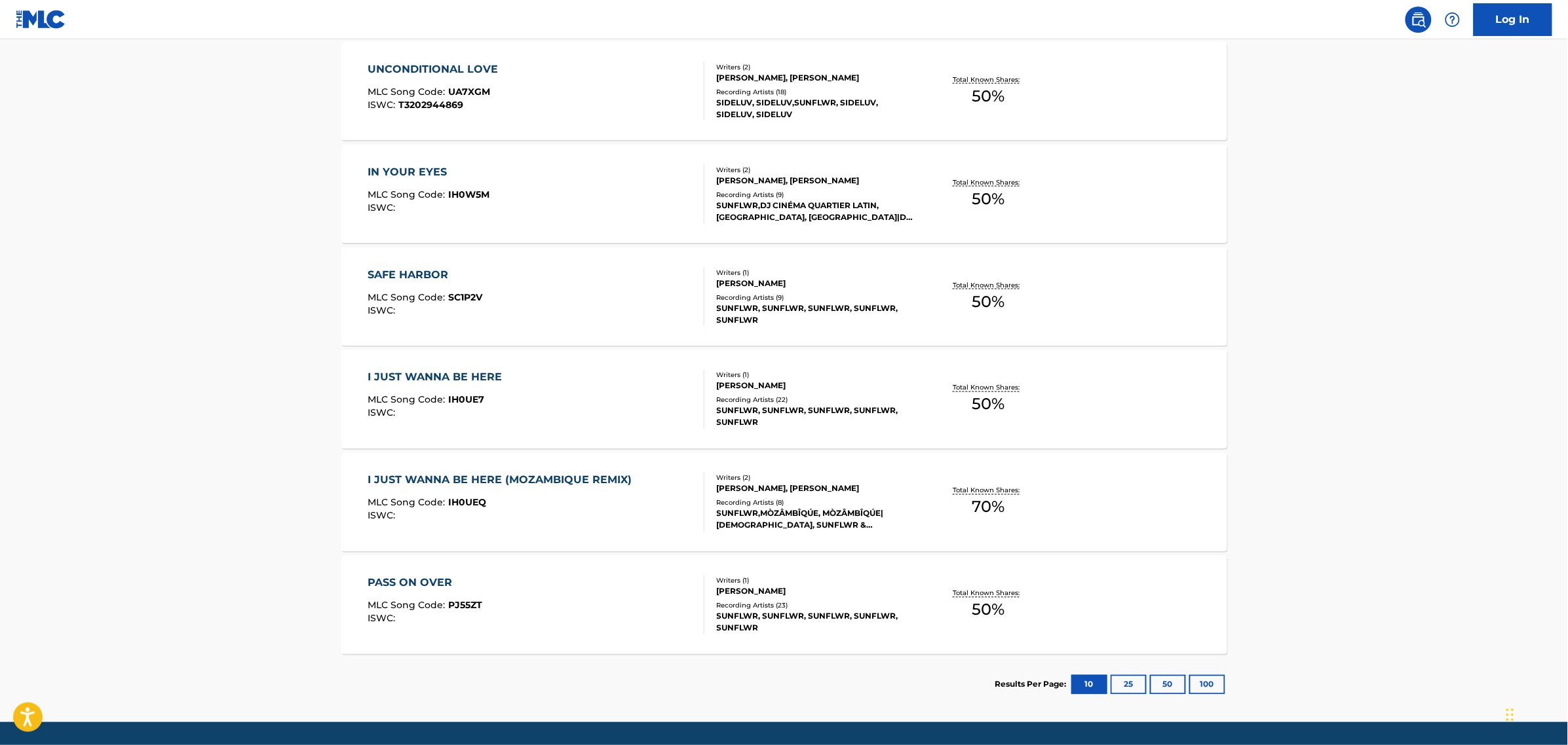
click at [1114, 682] on button "25" at bounding box center [1128, 685] width 36 height 20
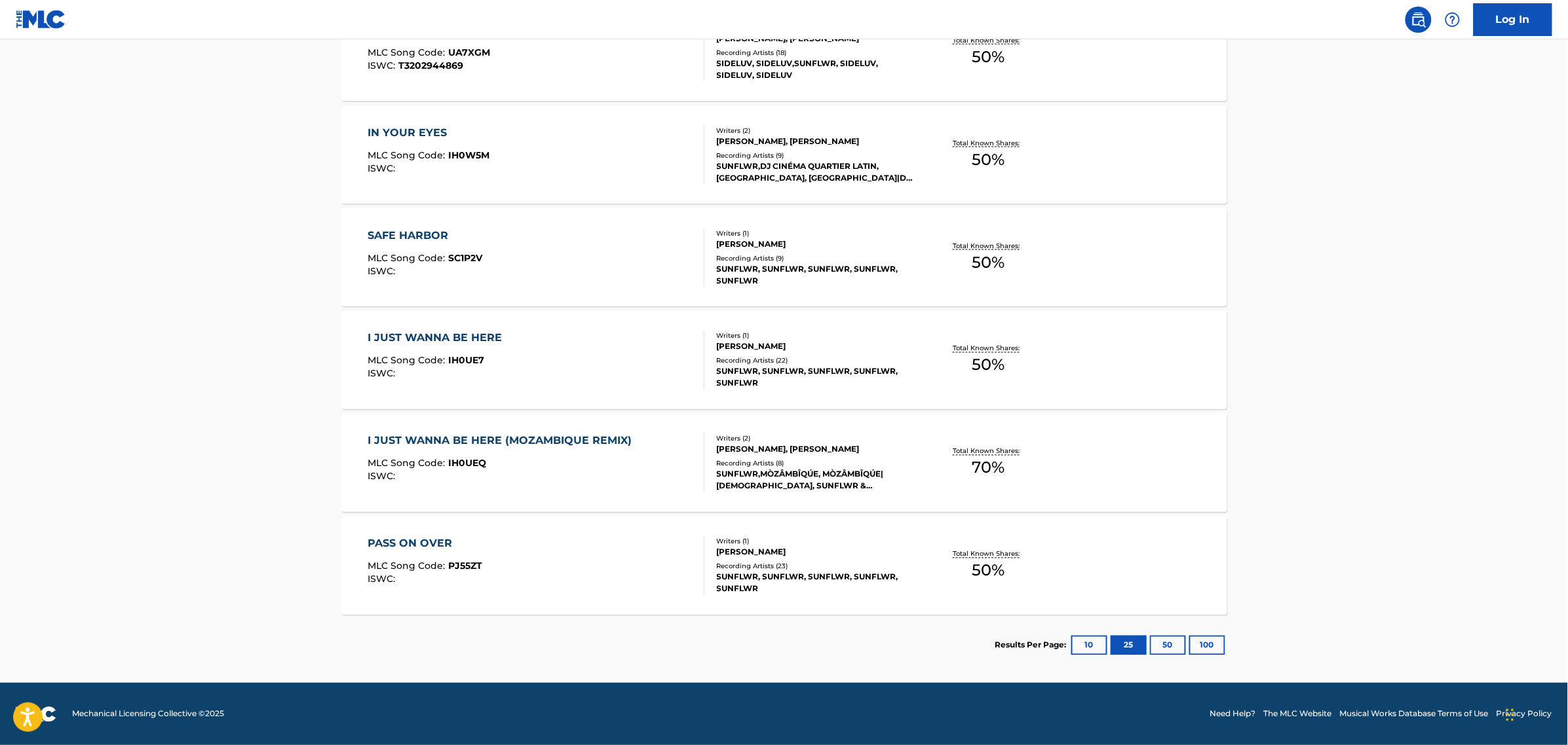
click at [591, 574] on div "PASS ON OVER MLC Song Code : PJ55ZT ISWC :" at bounding box center [535, 566] width 336 height 59
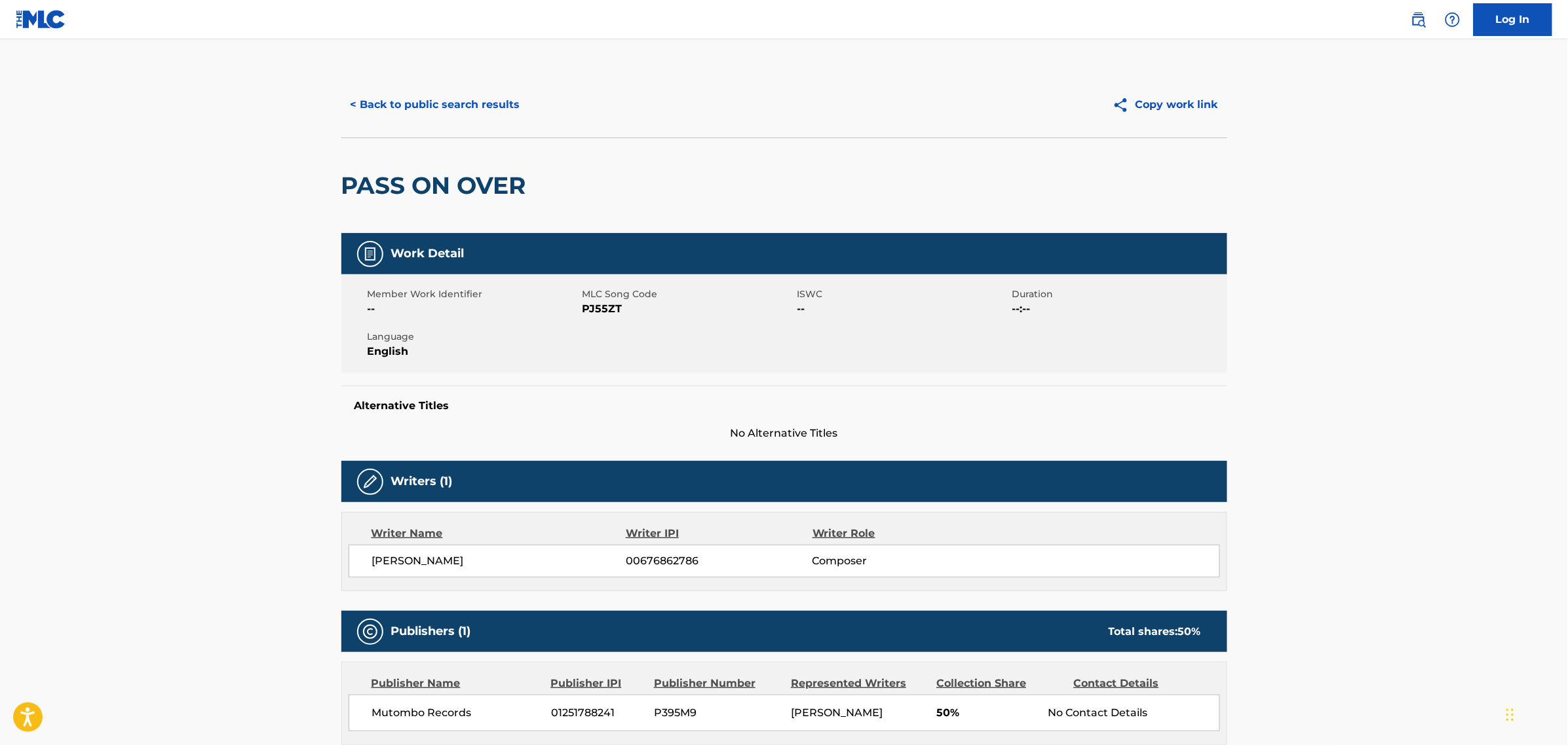
click at [379, 106] on button "< Back to public search results" at bounding box center [435, 105] width 188 height 33
